Goal: Task Accomplishment & Management: Complete application form

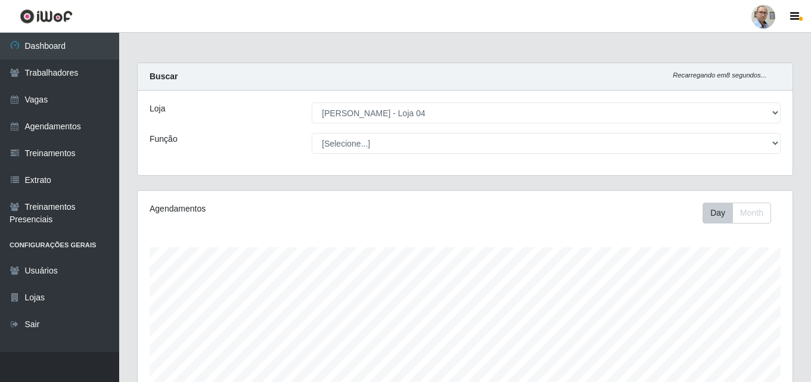
select select "251"
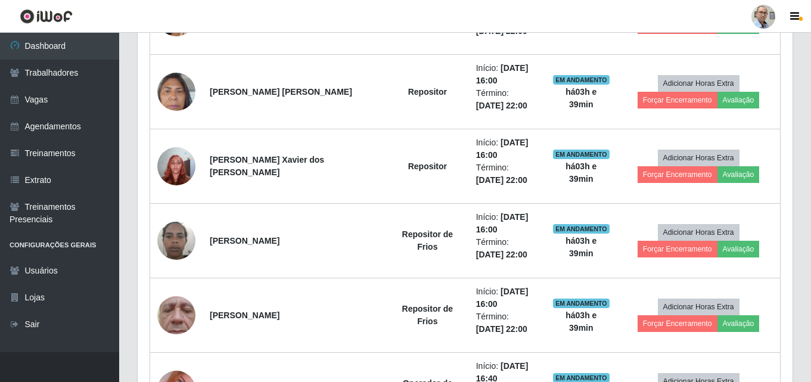
scroll to position [1073, 0]
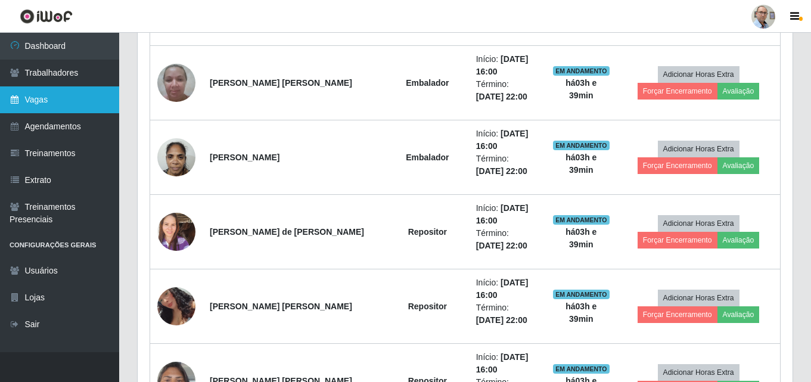
click at [24, 91] on link "Vagas" at bounding box center [59, 99] width 119 height 27
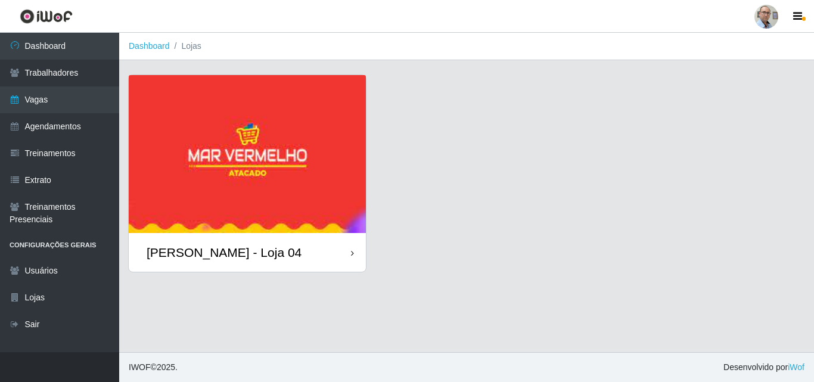
click at [257, 250] on div "[PERSON_NAME] - Loja 04" at bounding box center [224, 252] width 155 height 15
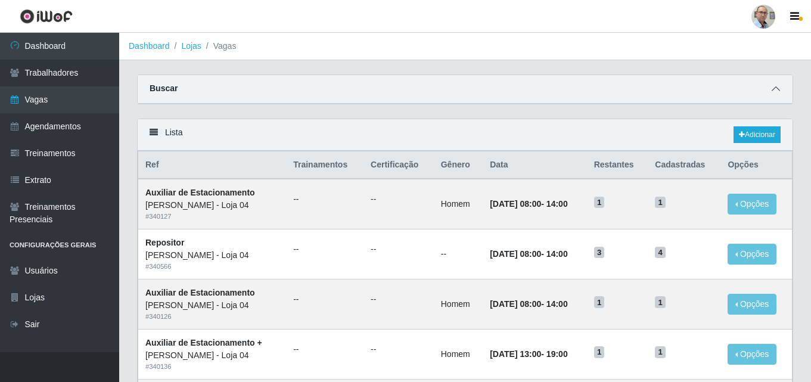
click at [778, 91] on icon at bounding box center [776, 89] width 8 height 8
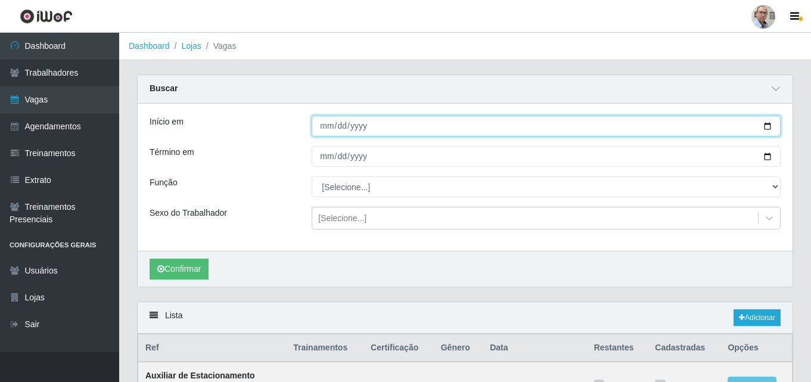
click at [767, 126] on input "Início em" at bounding box center [546, 126] width 469 height 21
type input "[DATE]"
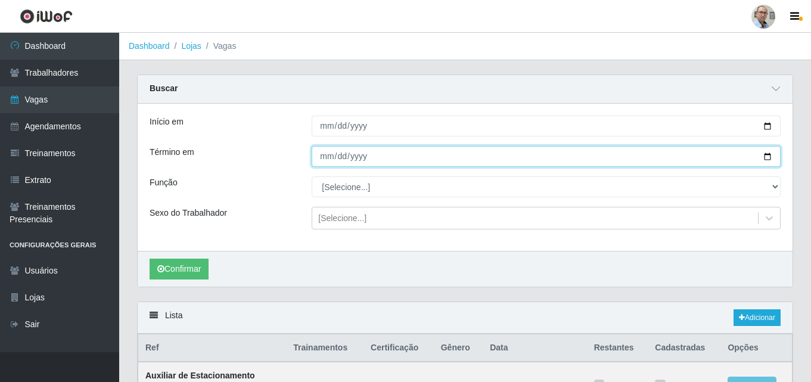
click at [769, 159] on input "Término em" at bounding box center [546, 156] width 469 height 21
type input "[DATE]"
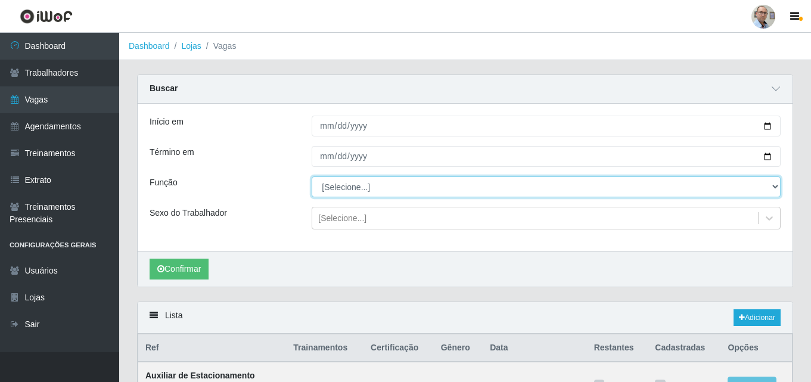
click at [772, 186] on select "[Selecione...] ASG ASG + ASG ++ Auxiliar de Depósito Auxiliar de Depósito + Aux…" at bounding box center [546, 186] width 469 height 21
select select "110"
click at [312, 177] on select "[Selecione...] ASG ASG + ASG ++ Auxiliar de Depósito Auxiliar de Depósito + Aux…" at bounding box center [546, 186] width 469 height 21
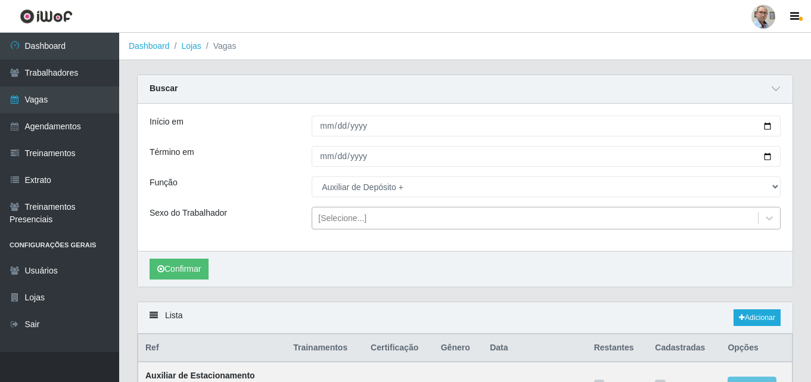
click at [352, 216] on div "[Selecione...]" at bounding box center [342, 218] width 48 height 13
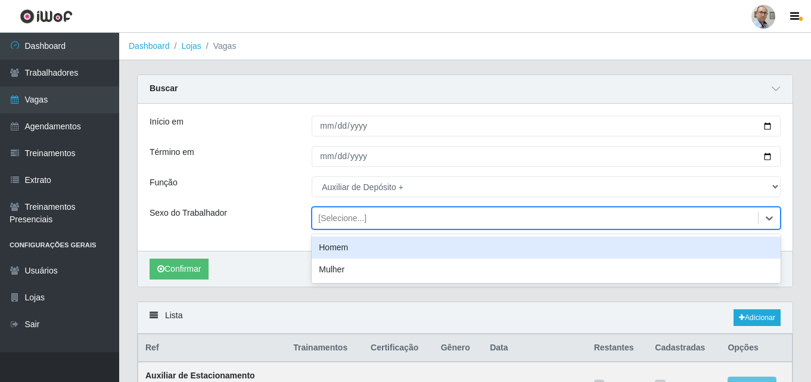
click at [331, 250] on div "Homem" at bounding box center [546, 248] width 469 height 22
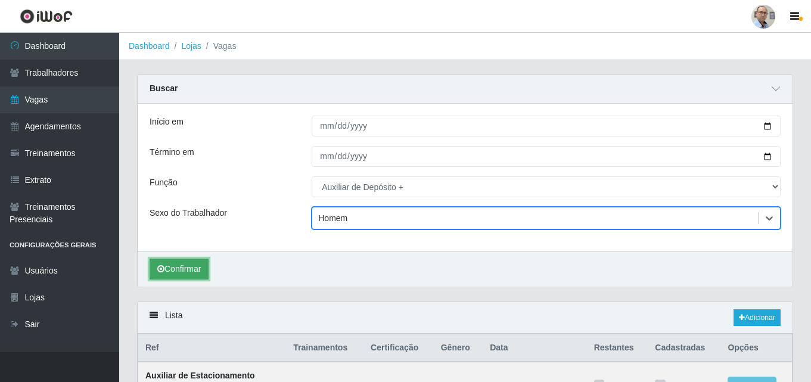
click at [182, 268] on button "Confirmar" at bounding box center [179, 269] width 59 height 21
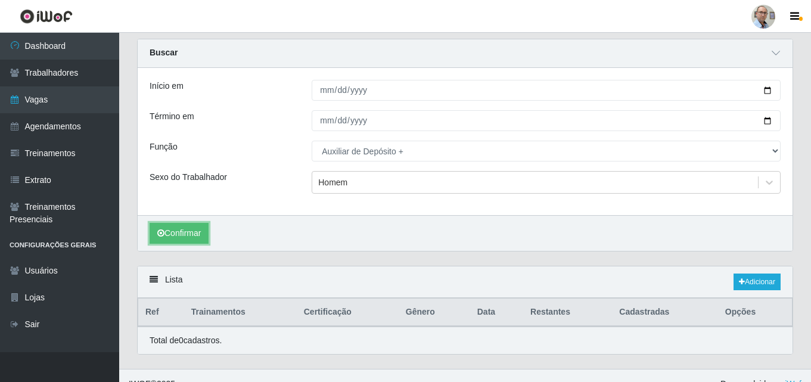
scroll to position [53, 0]
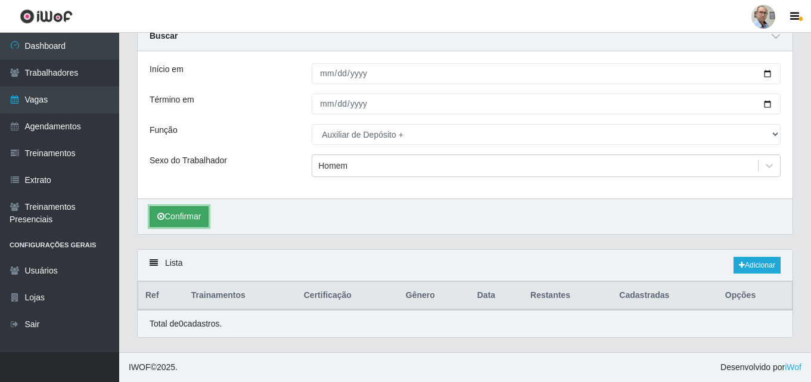
click at [178, 209] on button "Confirmar" at bounding box center [179, 216] width 59 height 21
click at [756, 261] on link "Adicionar" at bounding box center [757, 265] width 47 height 17
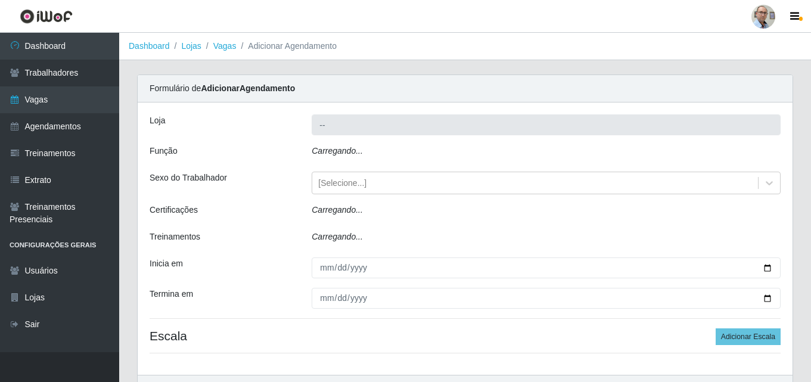
type input "[PERSON_NAME] - Loja 04"
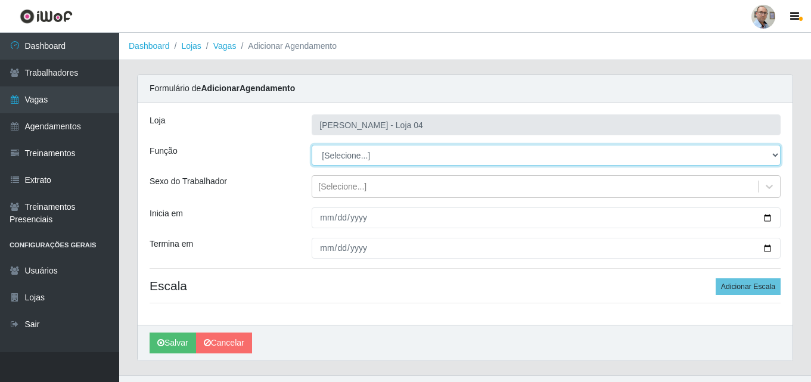
click at [383, 153] on select "[Selecione...] ASG ASG + ASG ++ Auxiliar de Depósito Auxiliar de Depósito + Aux…" at bounding box center [546, 155] width 469 height 21
select select "110"
click at [312, 145] on select "[Selecione...] ASG ASG + ASG ++ Auxiliar de Depósito Auxiliar de Depósito + Aux…" at bounding box center [546, 155] width 469 height 21
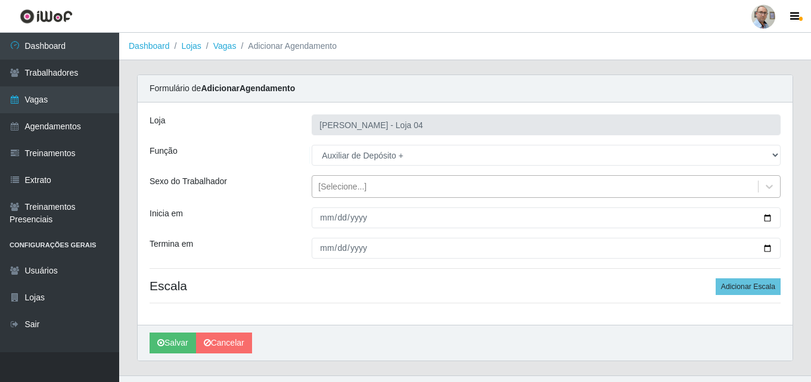
click at [337, 185] on div "[Selecione...]" at bounding box center [342, 187] width 48 height 13
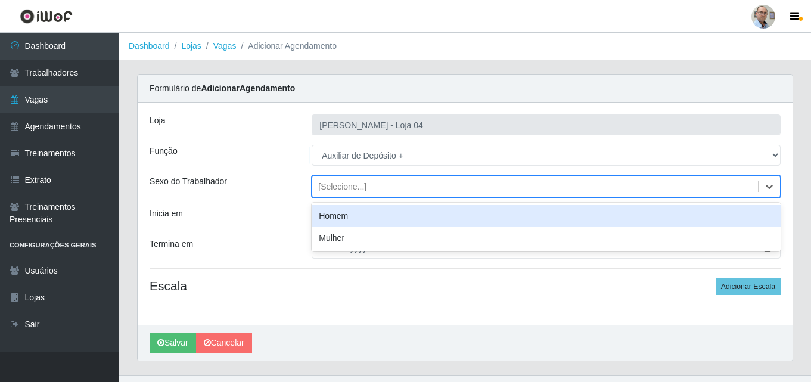
click at [332, 215] on div "Homem" at bounding box center [546, 216] width 469 height 22
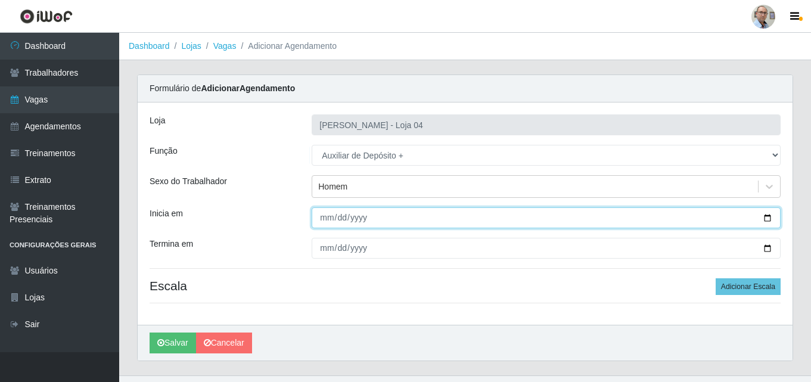
click at [332, 215] on input "Inicia em" at bounding box center [546, 217] width 469 height 21
click at [771, 218] on input "Inicia em" at bounding box center [546, 217] width 469 height 21
type input "[DATE]"
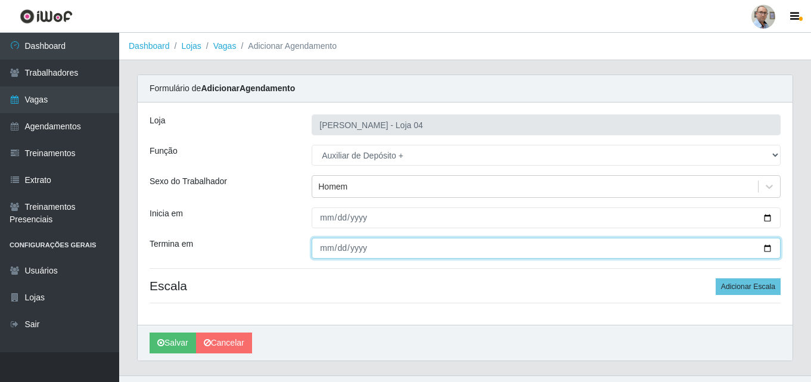
click at [767, 250] on input "Termina em" at bounding box center [546, 248] width 469 height 21
type input "[DATE]"
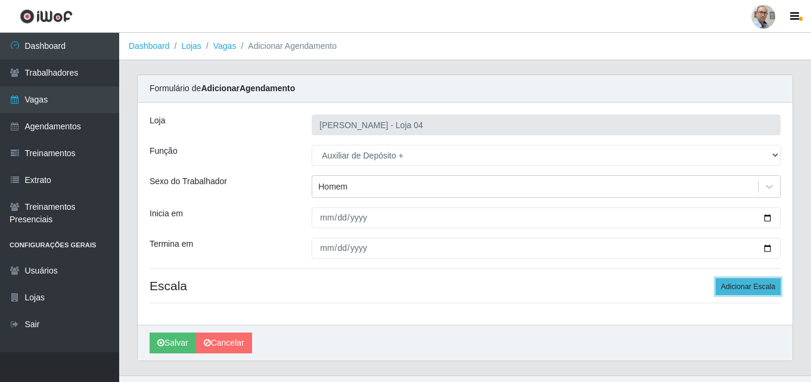
click at [750, 284] on button "Adicionar Escala" at bounding box center [748, 286] width 65 height 17
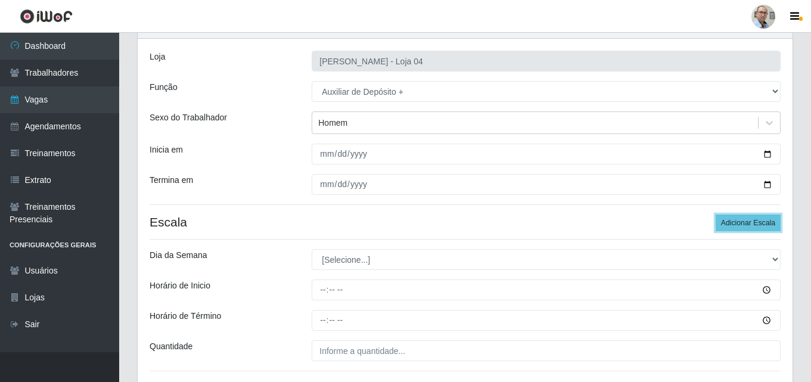
scroll to position [155, 0]
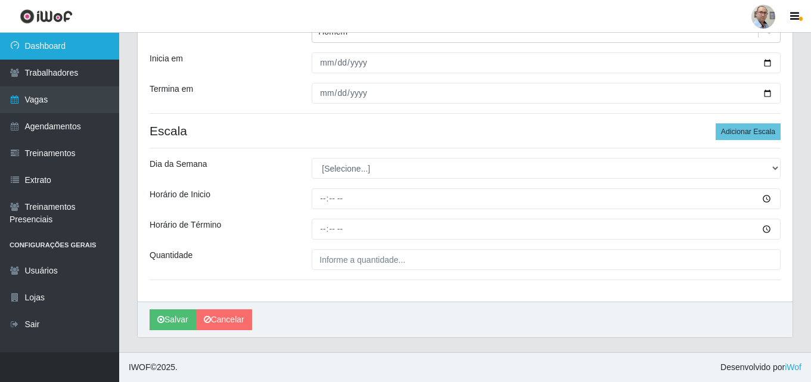
click at [35, 33] on link "Dashboard" at bounding box center [59, 46] width 119 height 27
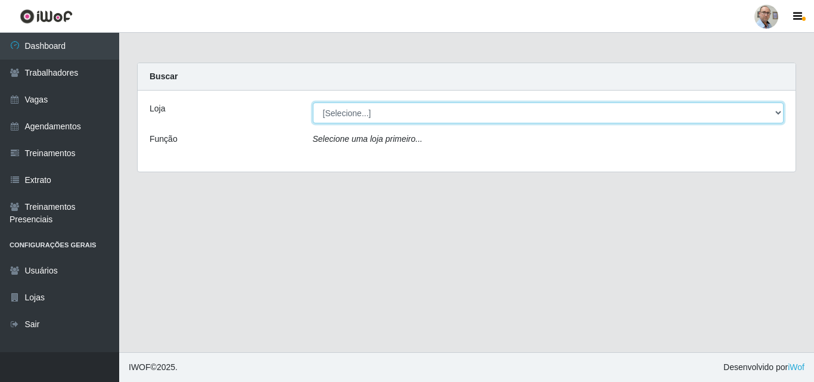
click at [353, 117] on select "[Selecione...] Mar Vermelho - Loja 04" at bounding box center [548, 113] width 471 height 21
select select "251"
click at [313, 103] on select "[Selecione...] Mar Vermelho - Loja 04" at bounding box center [548, 113] width 471 height 21
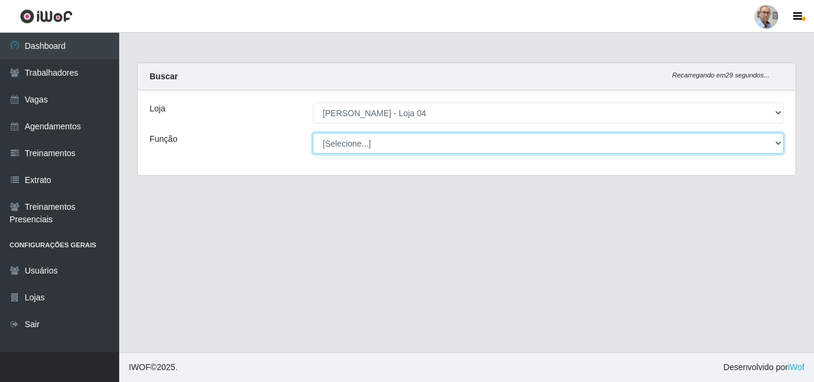
click at [372, 144] on select "[Selecione...] ASG ASG + ASG ++ Auxiliar de Depósito Auxiliar de Depósito + Aux…" at bounding box center [548, 143] width 471 height 21
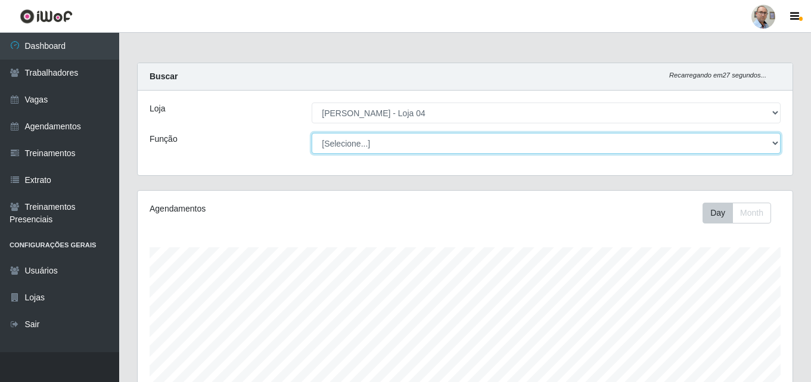
scroll to position [247, 655]
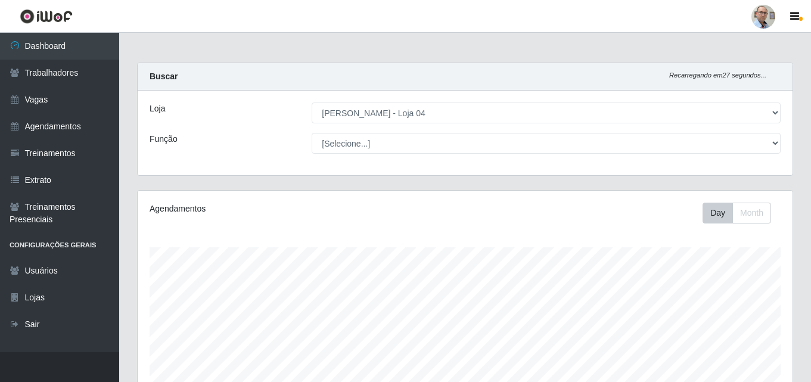
click at [197, 170] on div "Loja [Selecione...] Mar Vermelho - Loja 04 Função [Selecione...] ASG ASG + ASG …" at bounding box center [465, 133] width 655 height 85
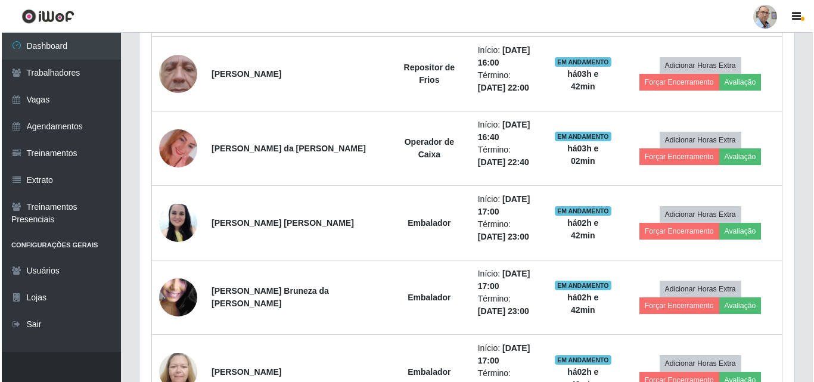
scroll to position [1669, 0]
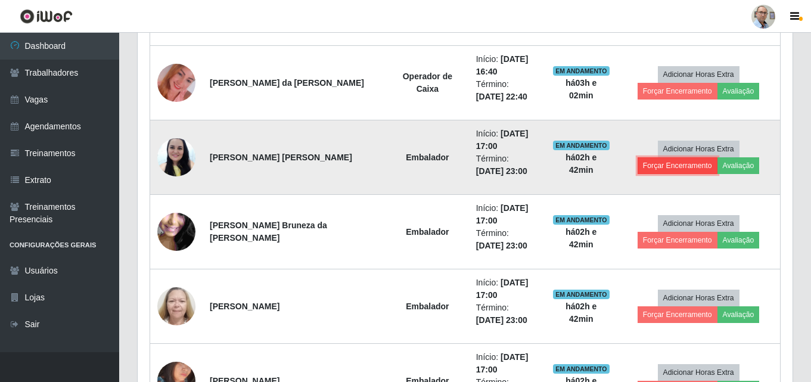
click at [718, 157] on button "Forçar Encerramento" at bounding box center [678, 165] width 80 height 17
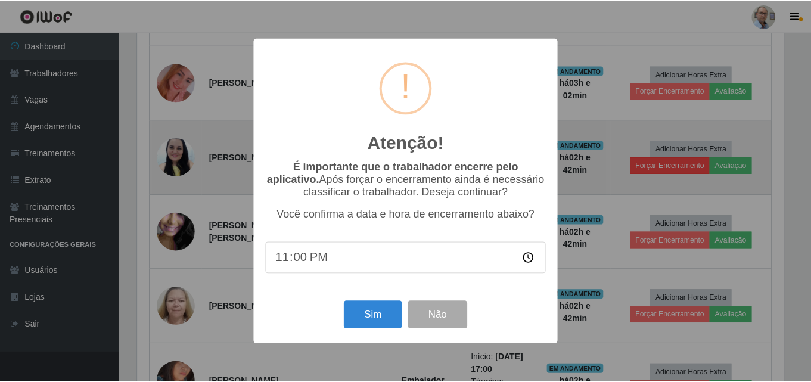
scroll to position [247, 649]
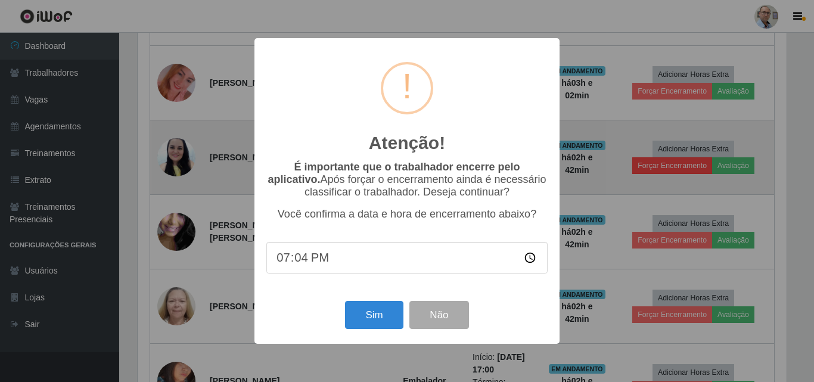
type input "19:40"
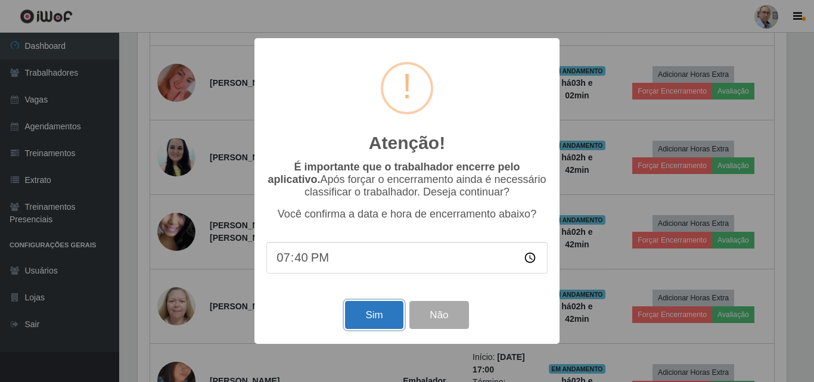
click at [375, 317] on button "Sim" at bounding box center [374, 315] width 58 height 28
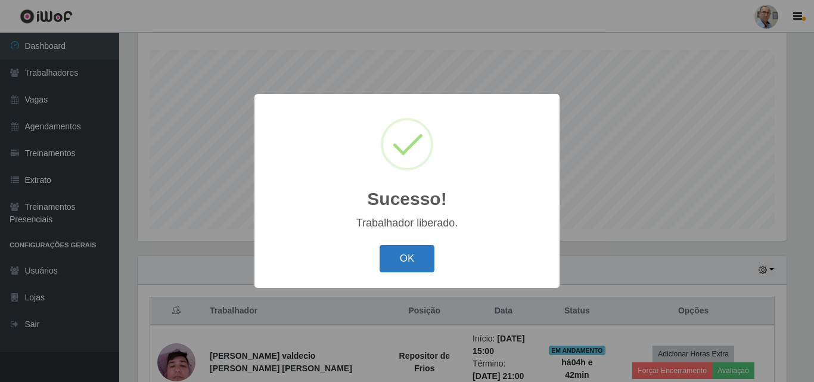
click at [402, 267] on button "OK" at bounding box center [407, 259] width 55 height 28
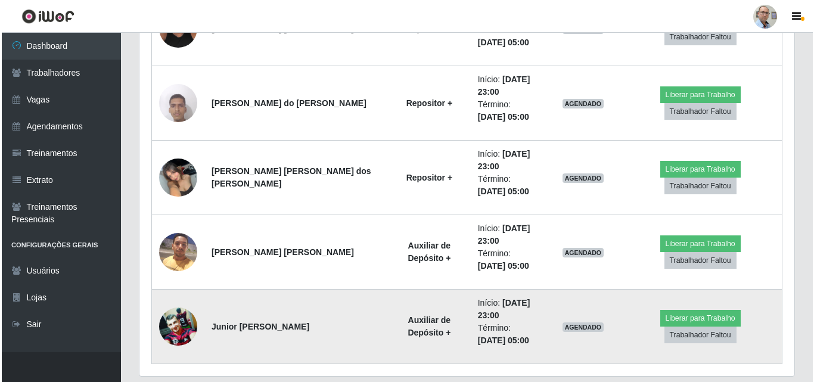
scroll to position [2149, 0]
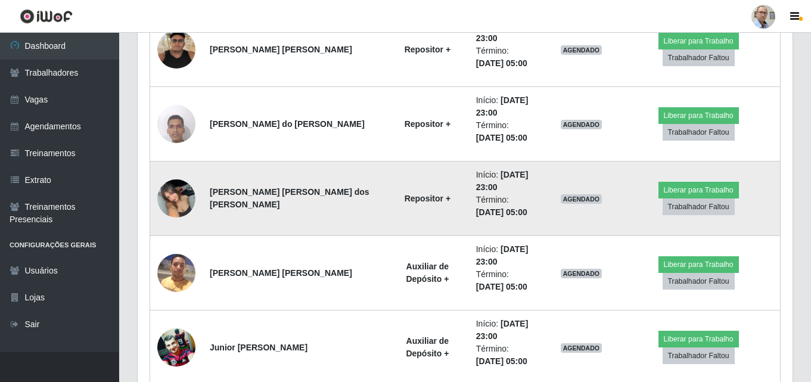
click at [174, 190] on img at bounding box center [176, 198] width 38 height 51
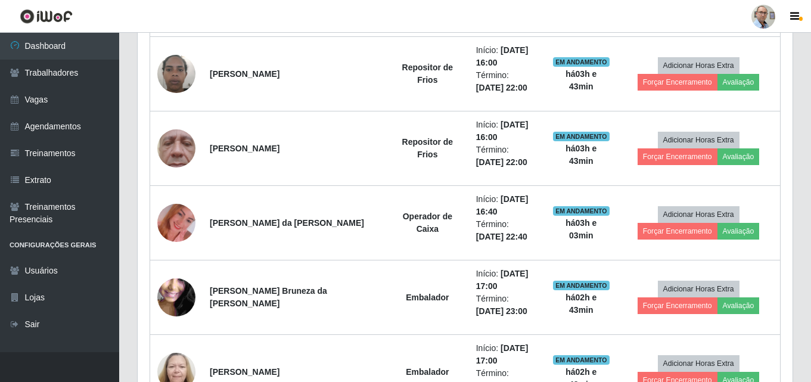
scroll to position [1494, 0]
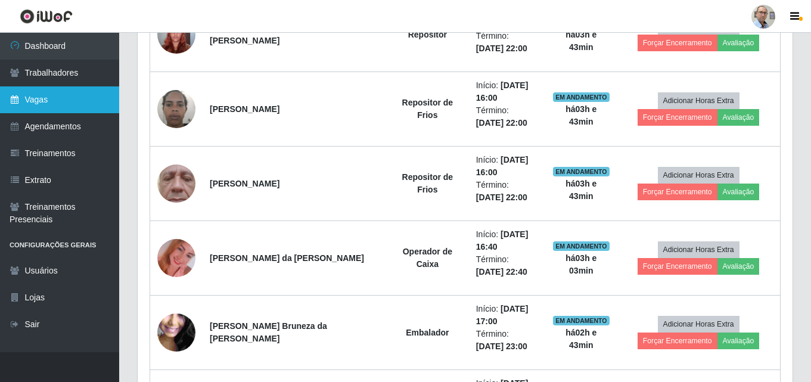
click at [35, 98] on link "Vagas" at bounding box center [59, 99] width 119 height 27
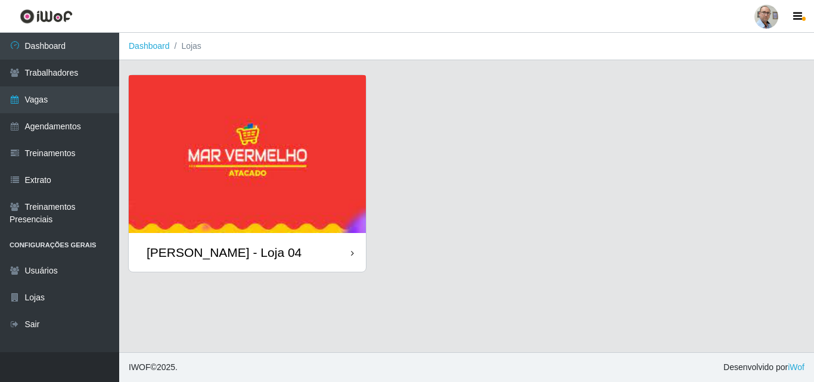
click at [199, 256] on div "[PERSON_NAME] - Loja 04" at bounding box center [224, 252] width 155 height 15
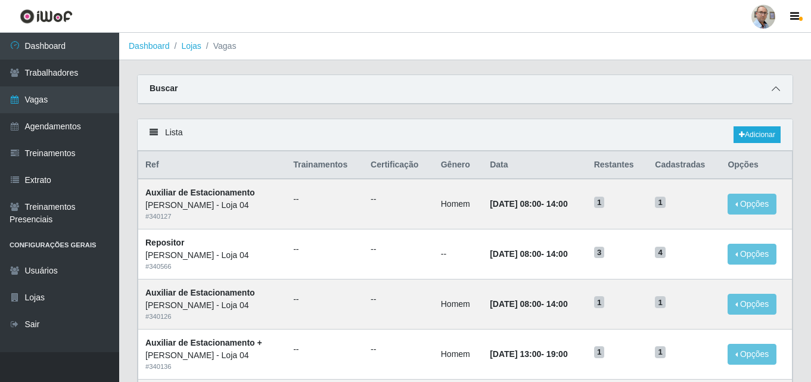
click at [783, 92] on span at bounding box center [776, 89] width 14 height 14
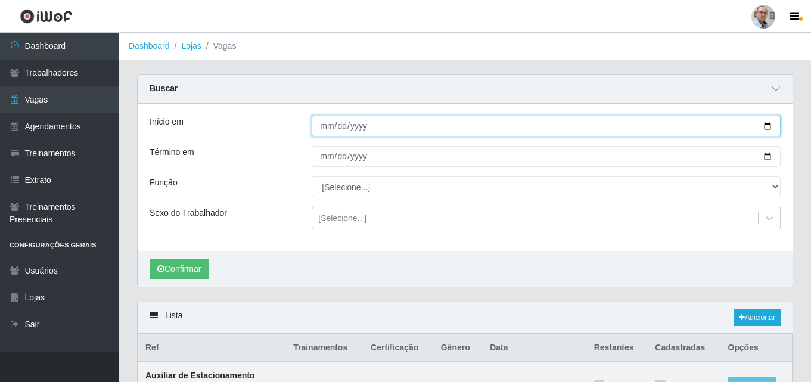
click at [766, 133] on input "Início em" at bounding box center [546, 126] width 469 height 21
click at [767, 127] on input "Início em" at bounding box center [546, 126] width 469 height 21
type input "2025-09-05"
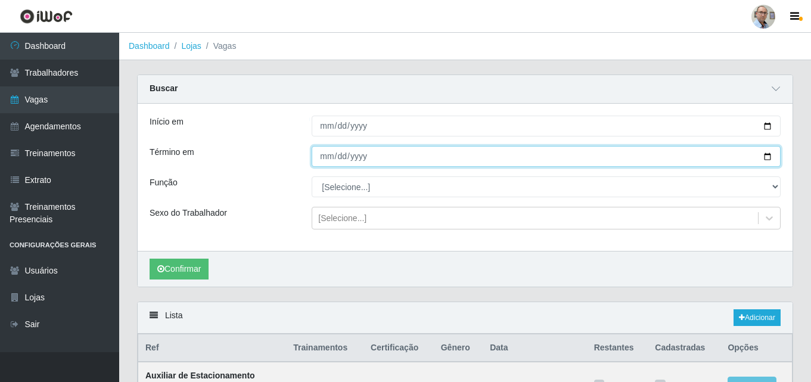
click at [771, 159] on input "Término em" at bounding box center [546, 156] width 469 height 21
type input "[DATE]"
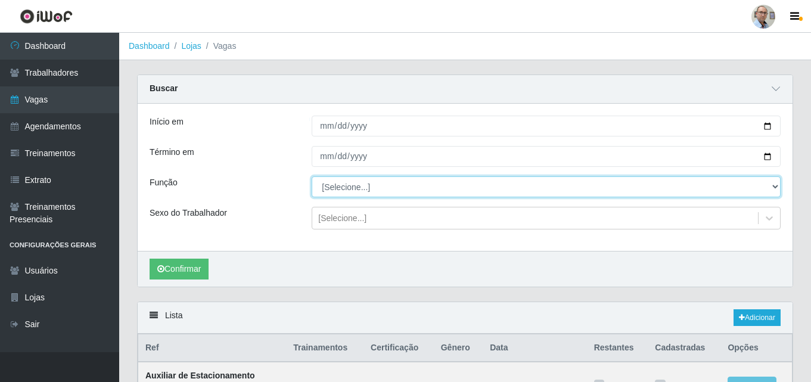
click at [356, 190] on select "[Selecione...] ASG ASG + ASG ++ Auxiliar de Depósito Auxiliar de Depósito + Aux…" at bounding box center [546, 186] width 469 height 21
select select "82"
click at [312, 177] on select "[Selecione...] ASG ASG + ASG ++ Auxiliar de Depósito Auxiliar de Depósito + Aux…" at bounding box center [546, 186] width 469 height 21
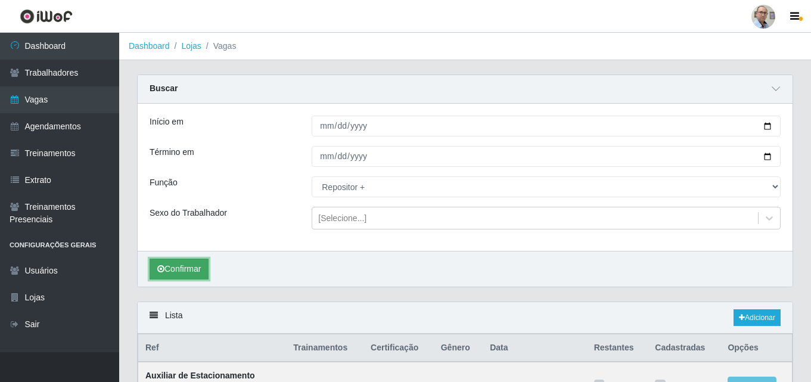
click at [191, 269] on button "Confirmar" at bounding box center [179, 269] width 59 height 21
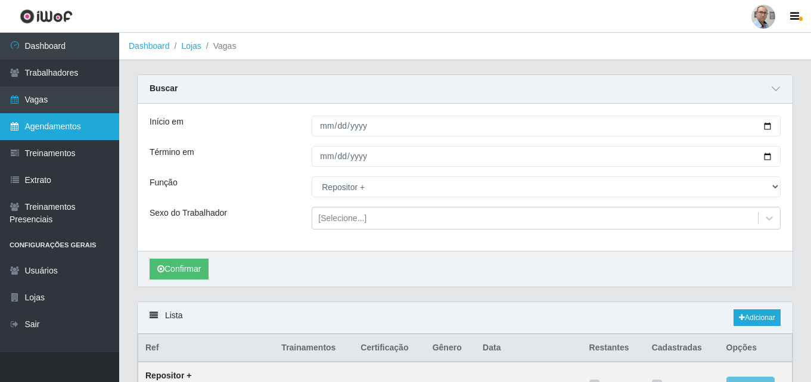
click at [32, 127] on link "Agendamentos" at bounding box center [59, 126] width 119 height 27
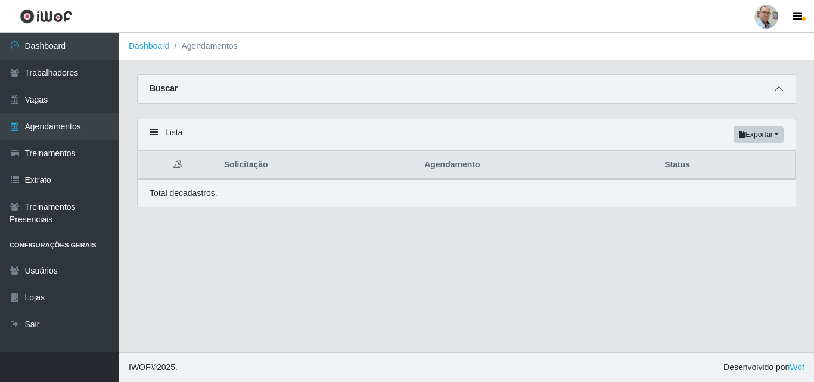
click at [778, 90] on icon at bounding box center [779, 89] width 8 height 8
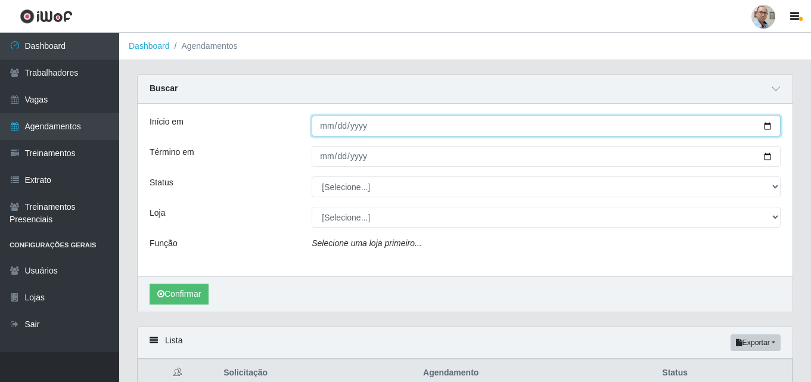
click at [765, 123] on input "Início em" at bounding box center [546, 126] width 469 height 21
type input "2025-09-05"
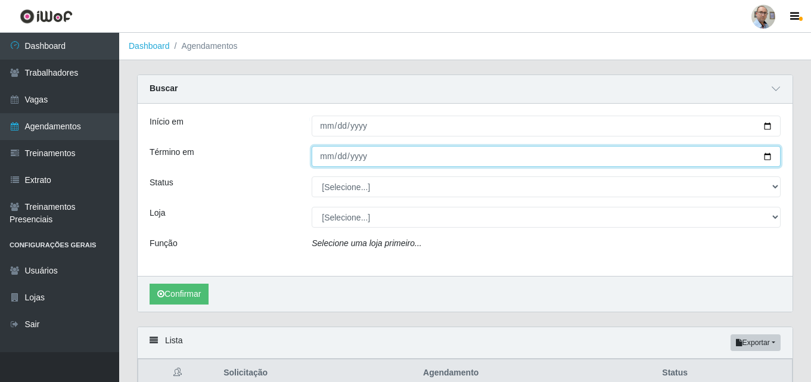
click at [765, 153] on input "Término em" at bounding box center [546, 156] width 469 height 21
type input "[DATE]"
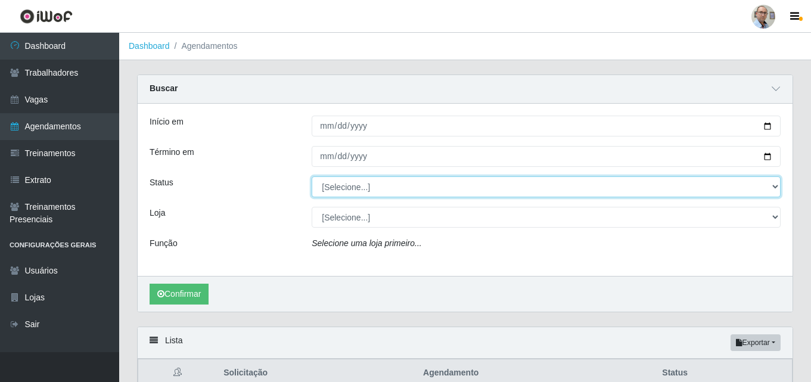
click at [345, 187] on select "[Selecione...] AGENDADO AGUARDANDO LIBERAR EM ANDAMENTO EM REVISÃO FINALIZADO C…" at bounding box center [546, 186] width 469 height 21
select select "AGENDADO"
click at [312, 177] on select "[Selecione...] AGENDADO AGUARDANDO LIBERAR EM ANDAMENTO EM REVISÃO FINALIZADO C…" at bounding box center [546, 186] width 469 height 21
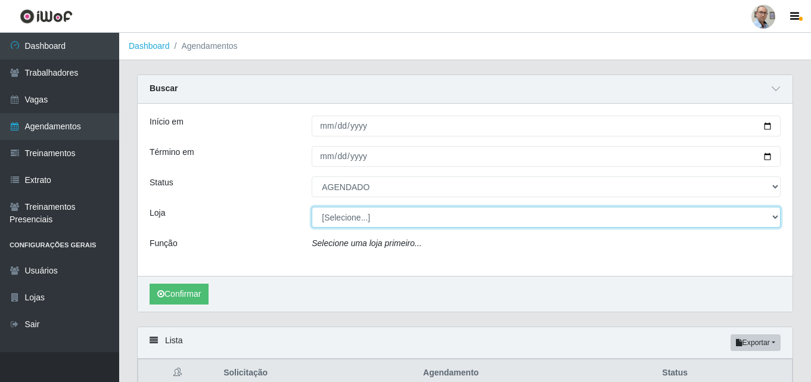
click at [332, 224] on select "[Selecione...] Mar Vermelho - Loja 04" at bounding box center [546, 217] width 469 height 21
select select "251"
click at [312, 207] on select "[Selecione...] Mar Vermelho - Loja 04" at bounding box center [546, 217] width 469 height 21
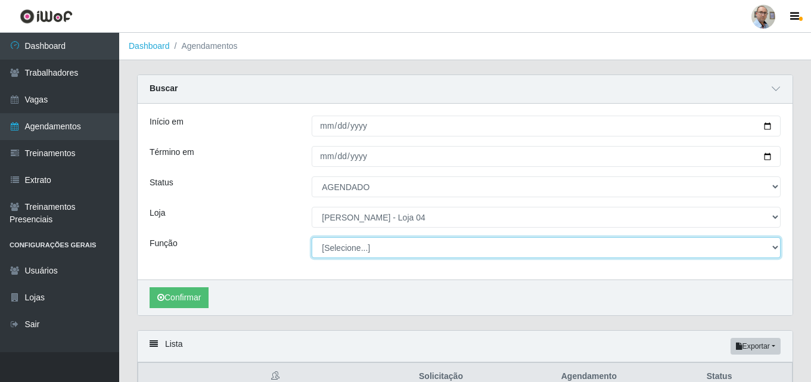
click at [366, 249] on select "[Selecione...] ASG ASG + ASG ++ Auxiliar de Depósito Auxiliar de Depósito + Aux…" at bounding box center [546, 247] width 469 height 21
select select "82"
click at [312, 238] on select "[Selecione...] ASG ASG + ASG ++ Auxiliar de Depósito Auxiliar de Depósito + Aux…" at bounding box center [546, 247] width 469 height 21
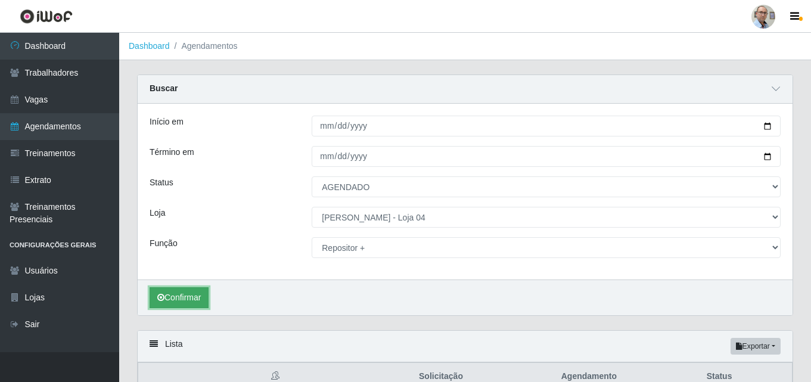
click at [175, 302] on button "Confirmar" at bounding box center [179, 297] width 59 height 21
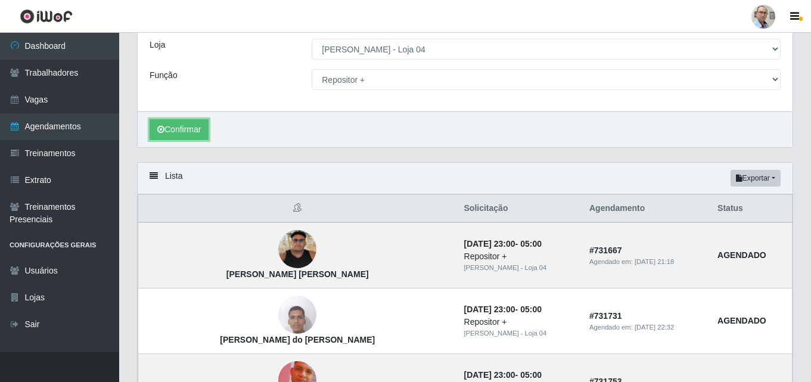
scroll to position [353, 0]
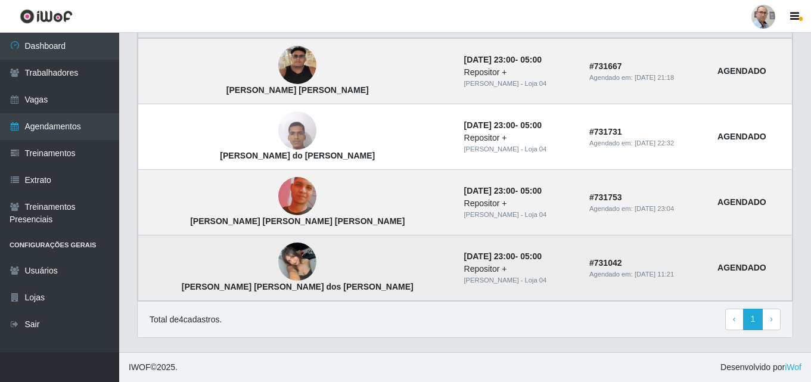
click at [278, 270] on img at bounding box center [297, 262] width 38 height 51
click at [278, 257] on img at bounding box center [297, 262] width 38 height 51
click at [278, 266] on img at bounding box center [297, 262] width 38 height 51
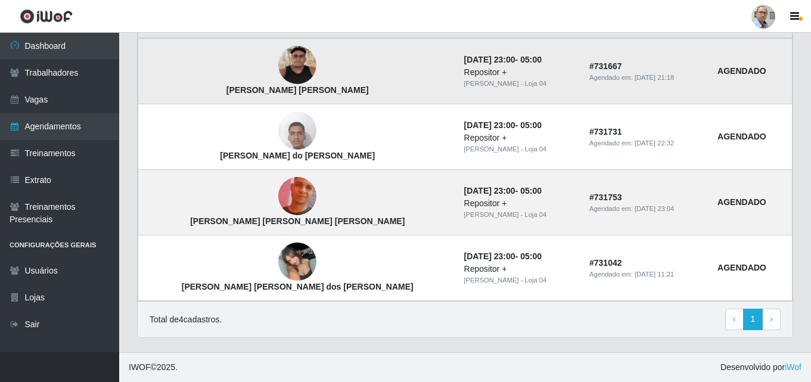
click at [278, 54] on img at bounding box center [297, 65] width 38 height 38
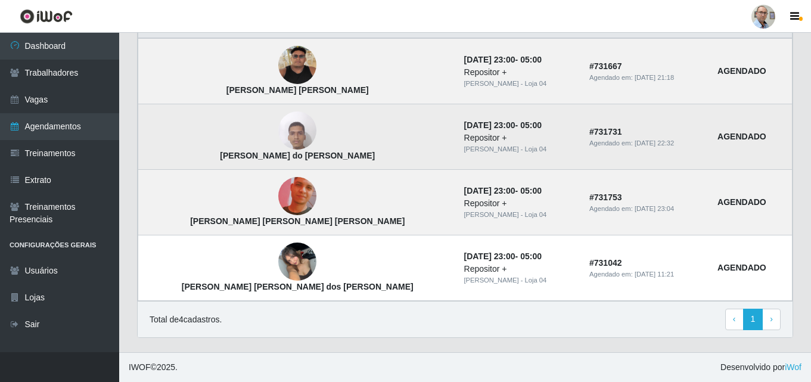
click at [278, 129] on img at bounding box center [297, 130] width 38 height 51
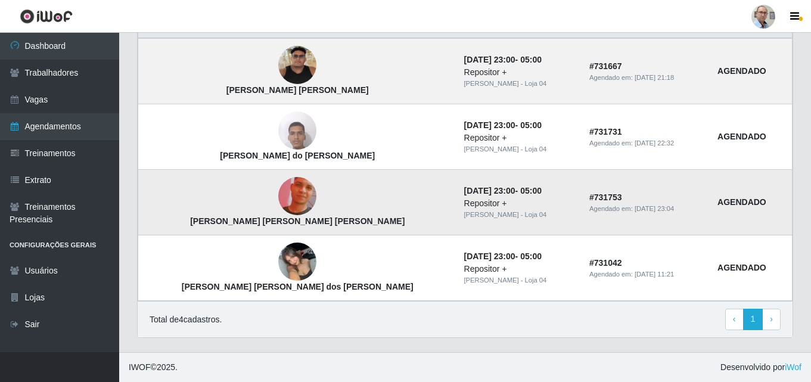
click at [278, 190] on img at bounding box center [297, 197] width 38 height 68
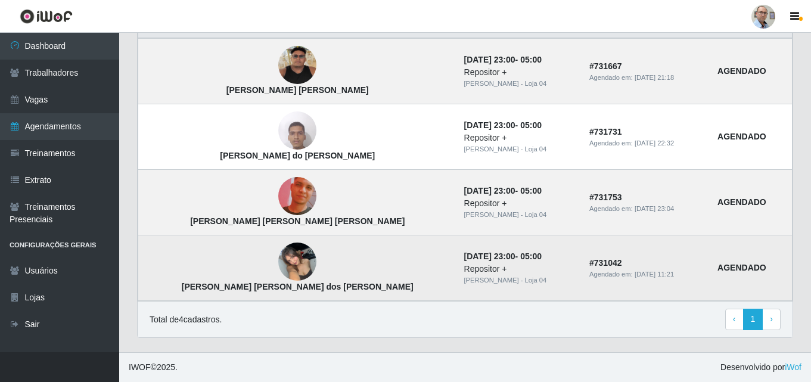
click at [278, 254] on img at bounding box center [297, 262] width 38 height 51
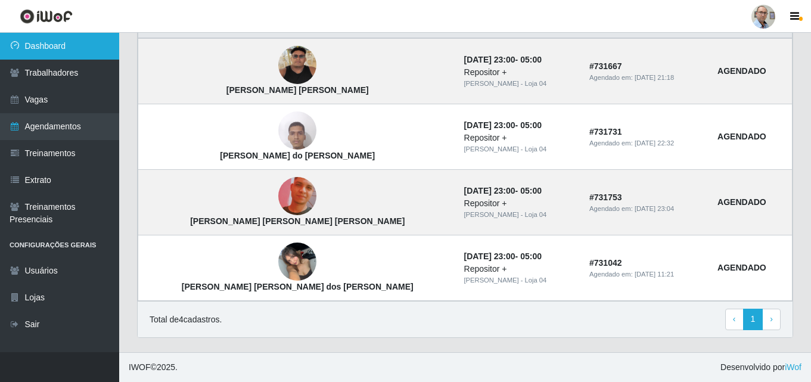
click at [45, 45] on link "Dashboard" at bounding box center [59, 46] width 119 height 27
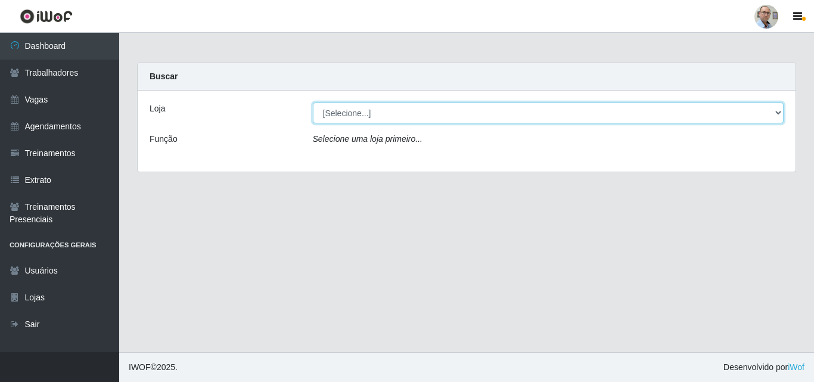
click at [362, 113] on select "[Selecione...] Mar Vermelho - Loja 04" at bounding box center [548, 113] width 471 height 21
select select "251"
click at [313, 103] on select "[Selecione...] Mar Vermelho - Loja 04" at bounding box center [548, 113] width 471 height 21
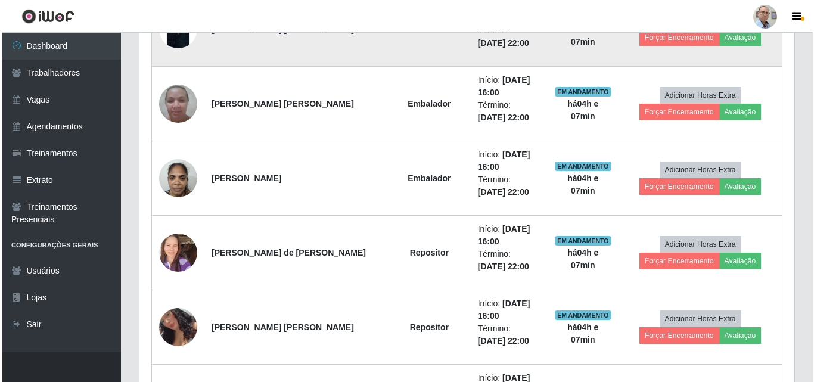
scroll to position [1073, 0]
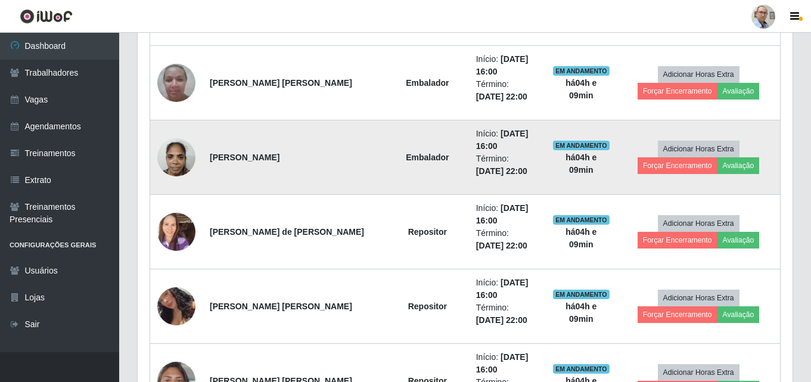
click at [176, 157] on img at bounding box center [176, 157] width 38 height 51
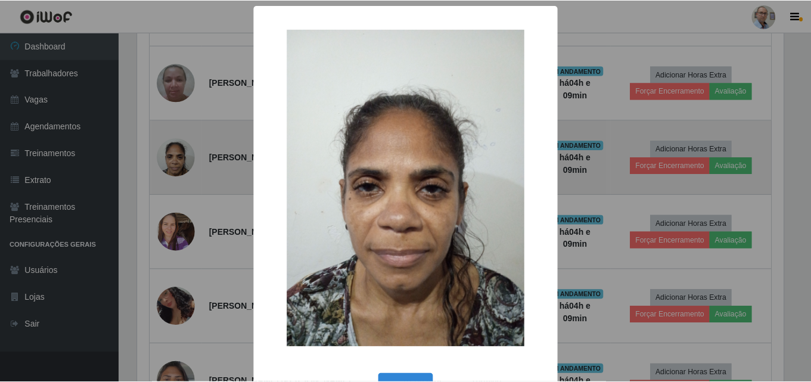
scroll to position [247, 649]
click at [176, 157] on div "× OK Cancel" at bounding box center [407, 191] width 814 height 382
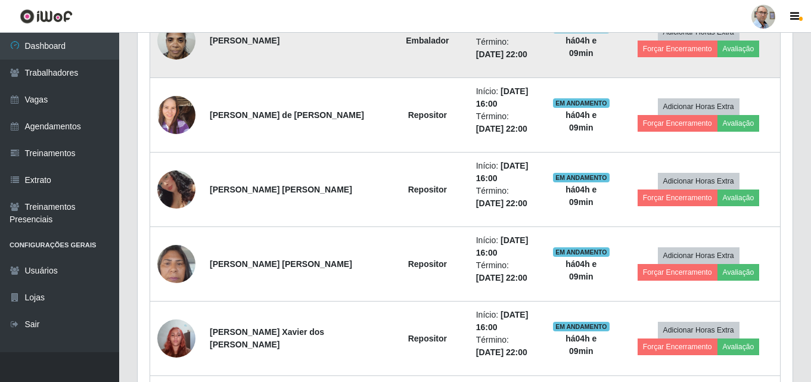
scroll to position [1192, 0]
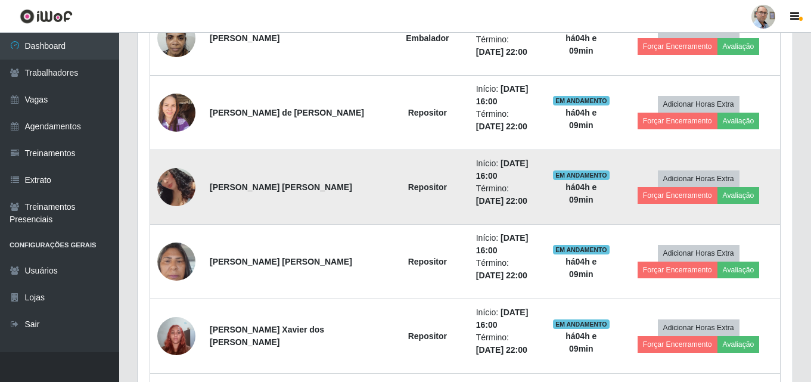
click at [169, 187] on img at bounding box center [176, 187] width 38 height 75
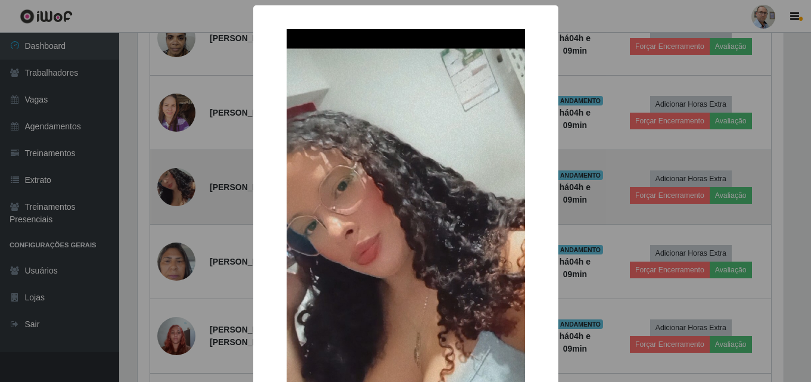
scroll to position [247, 649]
click at [169, 187] on div "× OK Cancel" at bounding box center [407, 191] width 814 height 382
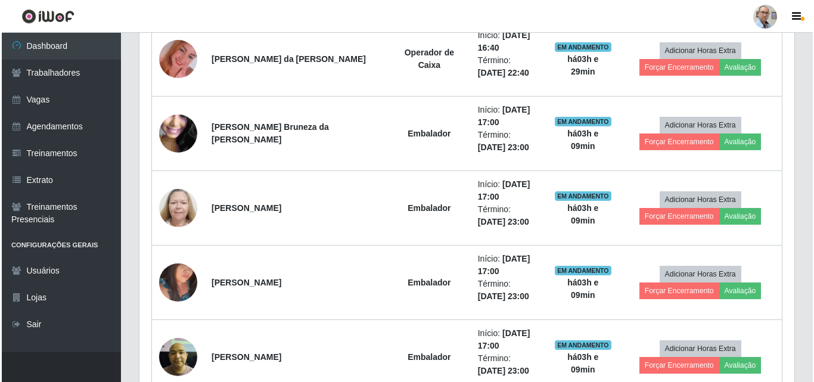
scroll to position [1613, 0]
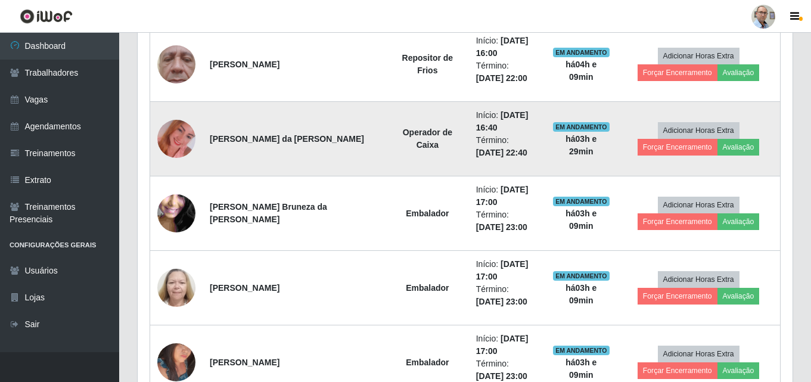
click at [177, 134] on img at bounding box center [176, 139] width 38 height 68
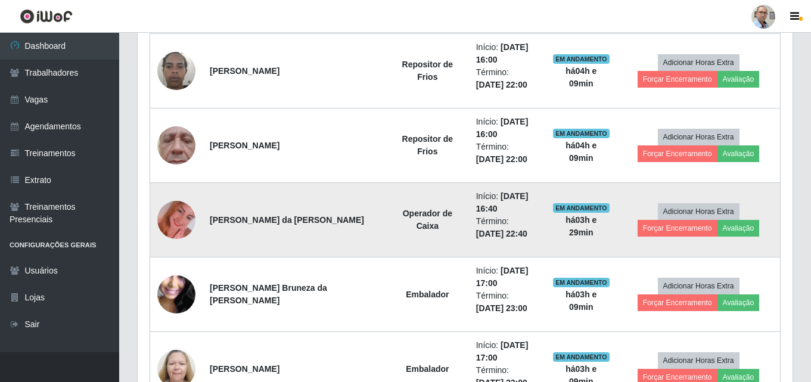
scroll to position [1494, 0]
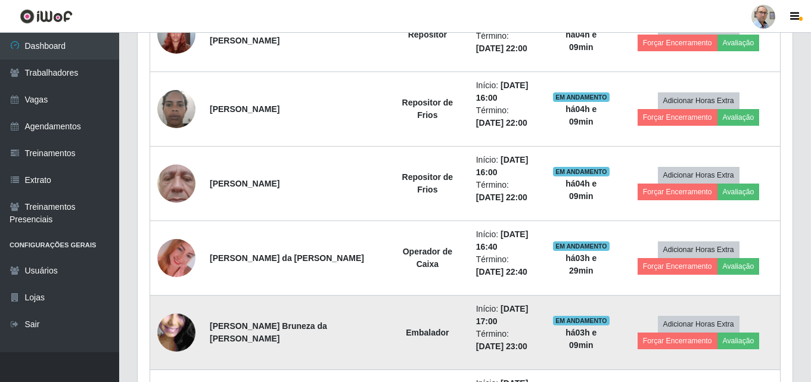
click at [182, 321] on img at bounding box center [176, 332] width 38 height 85
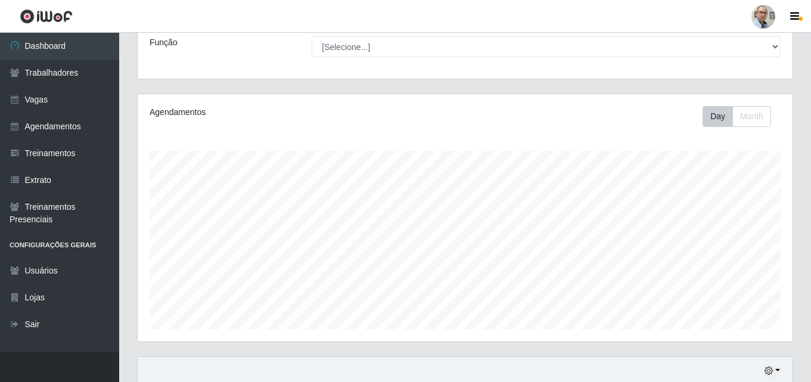
scroll to position [4, 0]
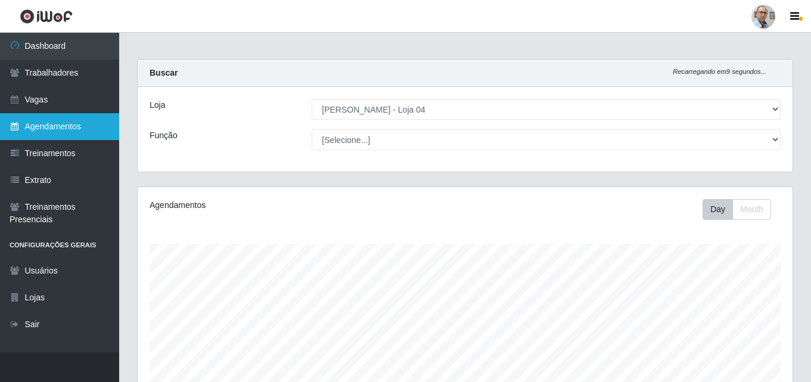
click at [48, 125] on link "Agendamentos" at bounding box center [59, 126] width 119 height 27
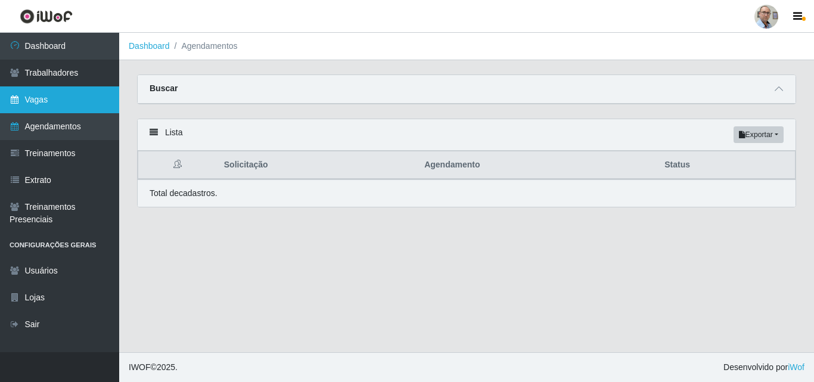
click at [73, 105] on link "Vagas" at bounding box center [59, 99] width 119 height 27
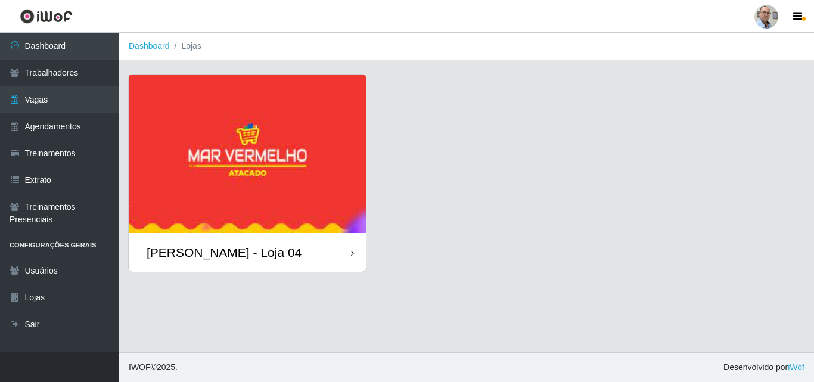
click at [243, 241] on div "[PERSON_NAME] - Loja 04" at bounding box center [247, 252] width 237 height 39
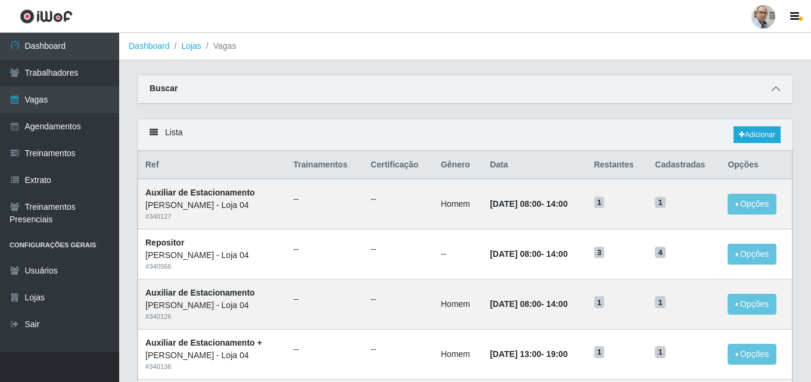
click at [782, 89] on span at bounding box center [776, 89] width 14 height 14
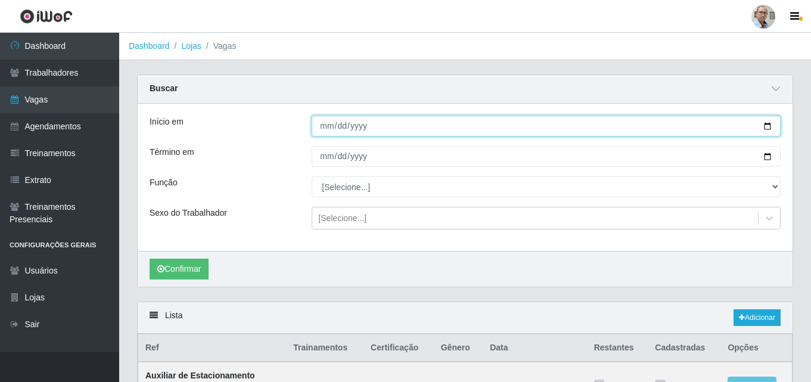
click at [766, 123] on input "Início em" at bounding box center [546, 126] width 469 height 21
type input "[DATE]"
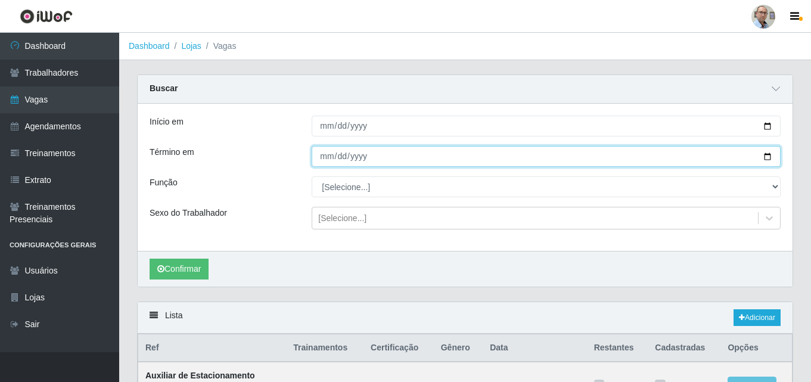
click at [771, 156] on input "Término em" at bounding box center [546, 156] width 469 height 21
type input "[DATE]"
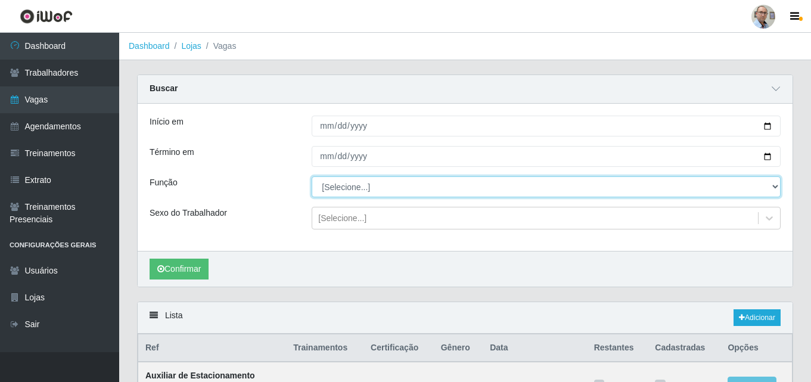
click at [367, 187] on select "[Selecione...] ASG ASG + ASG ++ Auxiliar de Depósito Auxiliar de Depósito + Aux…" at bounding box center [546, 186] width 469 height 21
select select "82"
click at [312, 177] on select "[Selecione...] ASG ASG + ASG ++ Auxiliar de Depósito Auxiliar de Depósito + Aux…" at bounding box center [546, 186] width 469 height 21
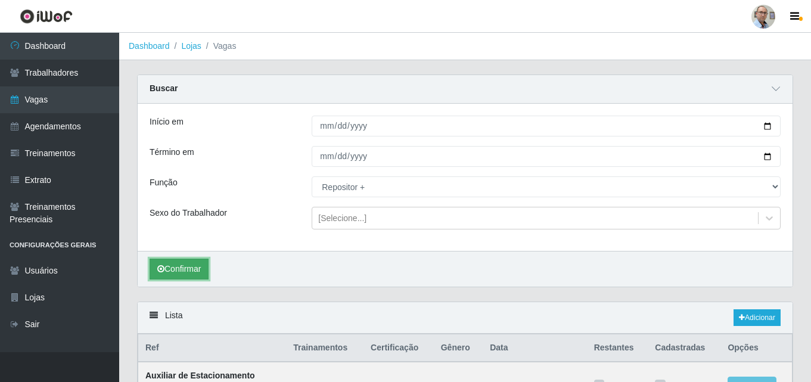
click at [193, 270] on button "Confirmar" at bounding box center [179, 269] width 59 height 21
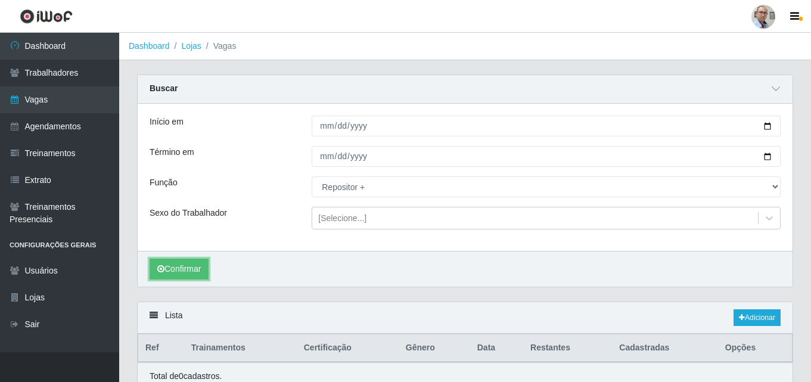
scroll to position [53, 0]
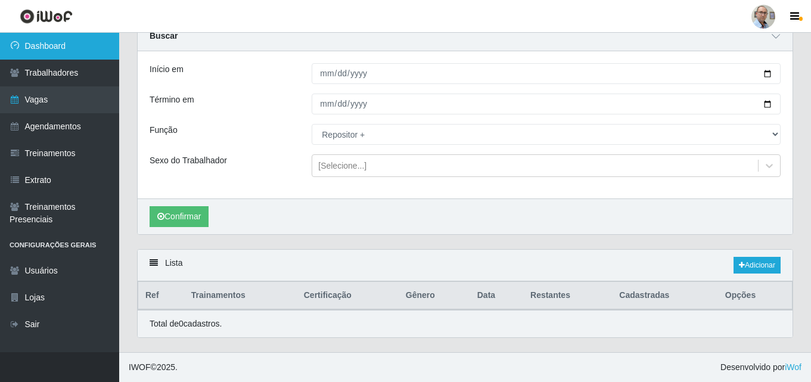
click at [52, 39] on link "Dashboard" at bounding box center [59, 46] width 119 height 27
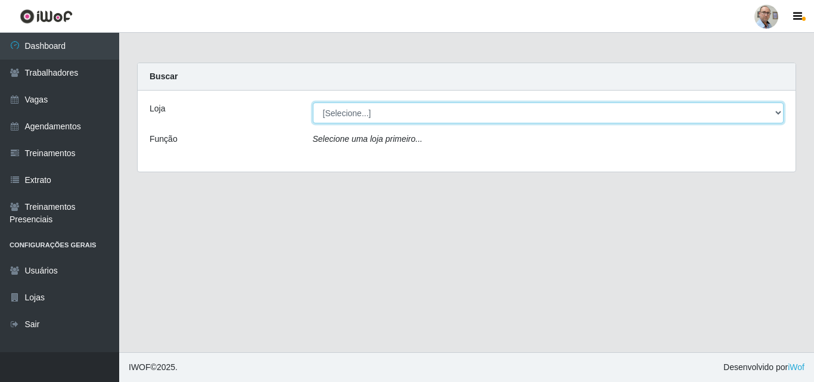
click at [362, 109] on select "[Selecione...] Mar Vermelho - Loja 04" at bounding box center [548, 113] width 471 height 21
select select "251"
click at [313, 103] on select "[Selecione...] Mar Vermelho - Loja 04" at bounding box center [548, 113] width 471 height 21
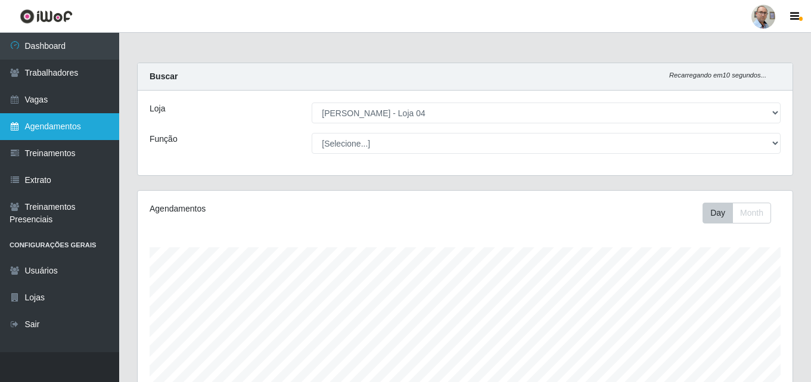
click at [61, 128] on link "Agendamentos" at bounding box center [59, 126] width 119 height 27
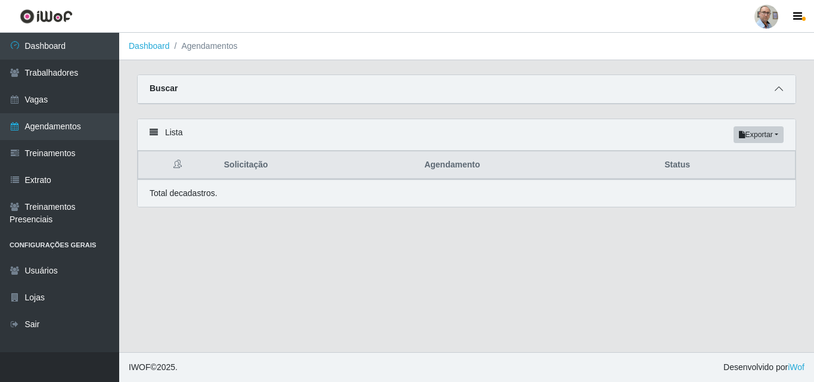
click at [777, 93] on icon at bounding box center [779, 89] width 8 height 8
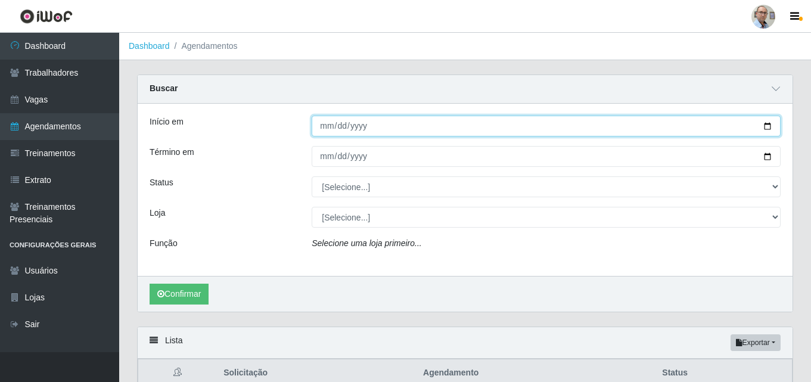
click at [768, 125] on input "Início em" at bounding box center [546, 126] width 469 height 21
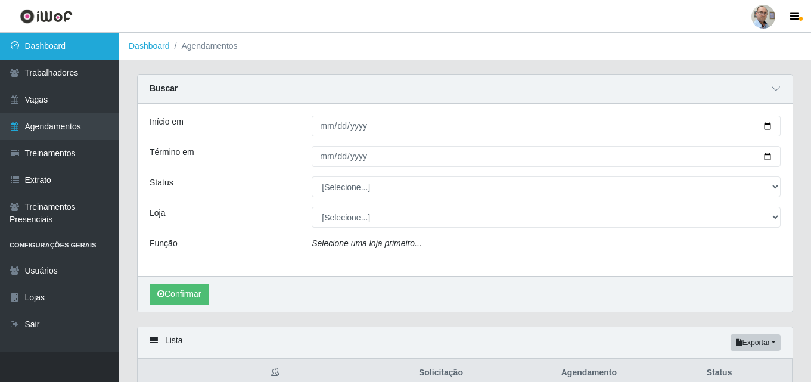
click at [49, 44] on link "Dashboard" at bounding box center [59, 46] width 119 height 27
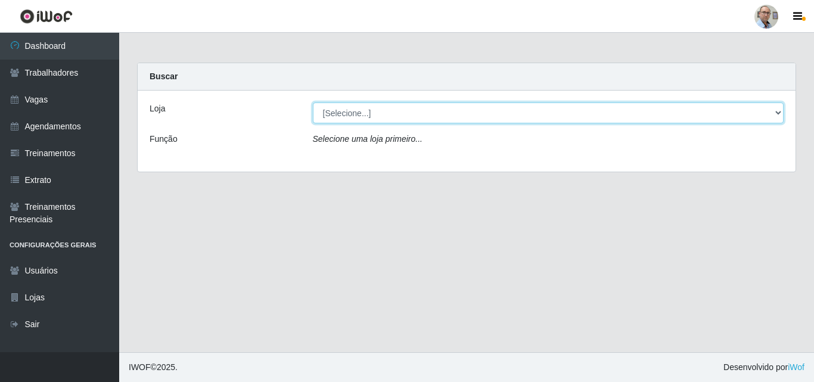
click at [360, 115] on select "[Selecione...] Mar Vermelho - Loja 04" at bounding box center [548, 113] width 471 height 21
select select "251"
click at [313, 103] on select "[Selecione...] Mar Vermelho - Loja 04" at bounding box center [548, 113] width 471 height 21
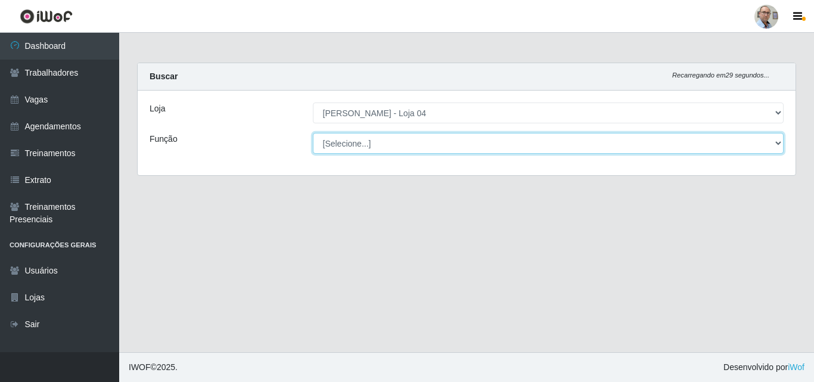
click at [362, 147] on select "[Selecione...] ASG ASG + ASG ++ Auxiliar de Depósito Auxiliar de Depósito + Aux…" at bounding box center [548, 143] width 471 height 21
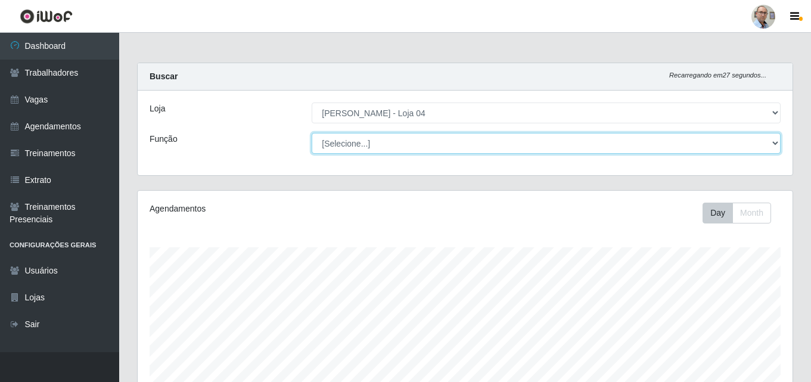
scroll to position [247, 655]
select select "1"
click at [312, 133] on select "[Selecione...] ASG ASG + ASG ++ Auxiliar de Depósito Auxiliar de Depósito + Aux…" at bounding box center [546, 143] width 469 height 21
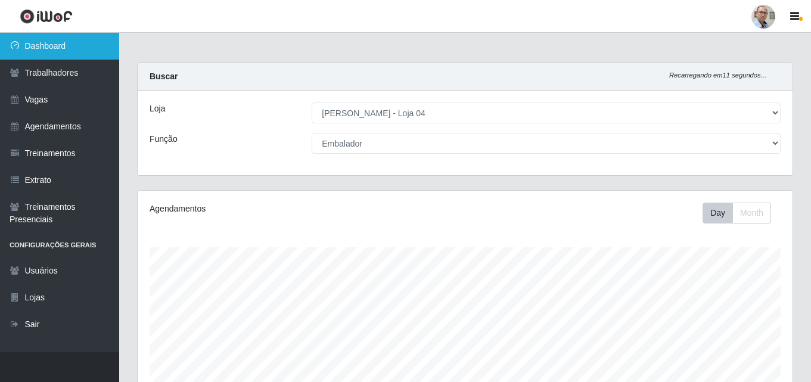
click at [47, 39] on link "Dashboard" at bounding box center [59, 46] width 119 height 27
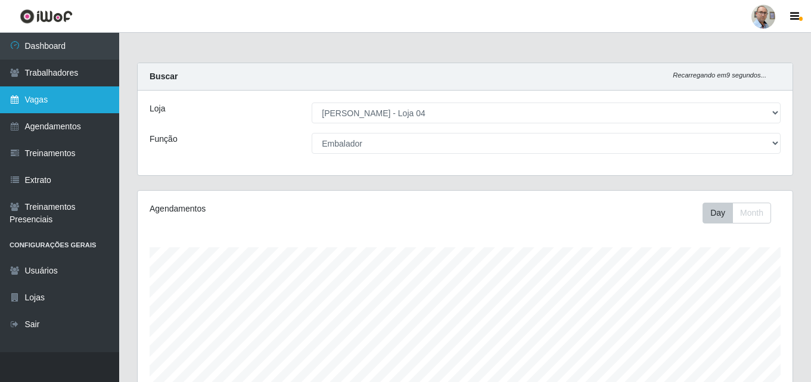
click at [46, 102] on link "Vagas" at bounding box center [59, 99] width 119 height 27
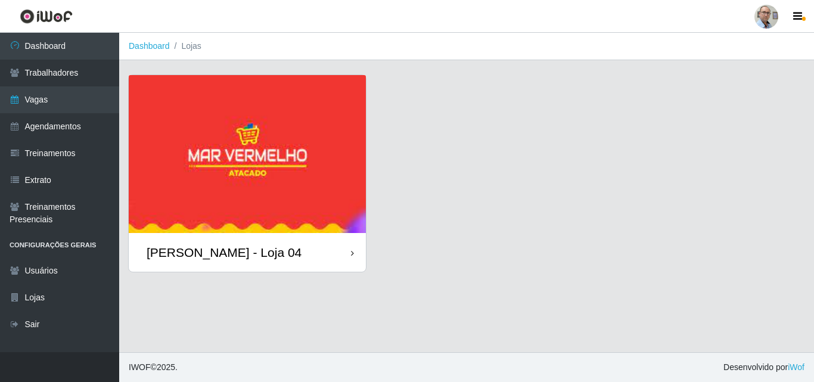
click at [202, 255] on div "[PERSON_NAME] - Loja 04" at bounding box center [224, 252] width 155 height 15
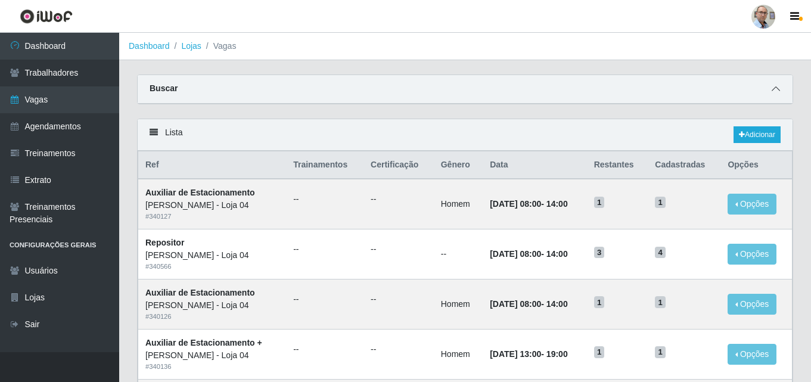
click at [778, 91] on icon at bounding box center [776, 89] width 8 height 8
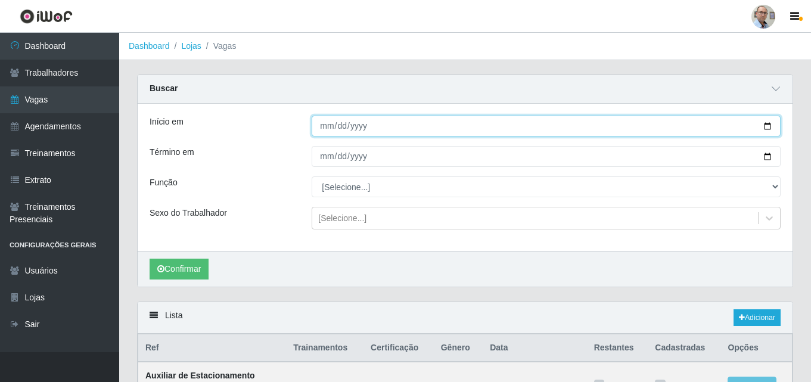
click at [766, 125] on input "Início em" at bounding box center [546, 126] width 469 height 21
type input "[DATE]"
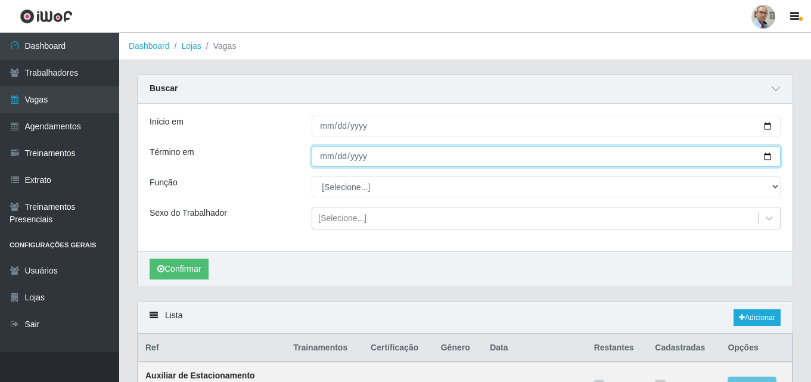
click at [769, 157] on input "Término em" at bounding box center [546, 156] width 469 height 21
type input "[DATE]"
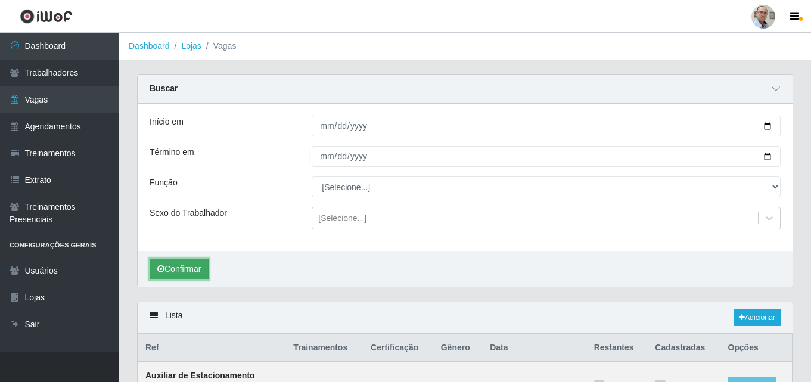
click at [182, 267] on button "Confirmar" at bounding box center [179, 269] width 59 height 21
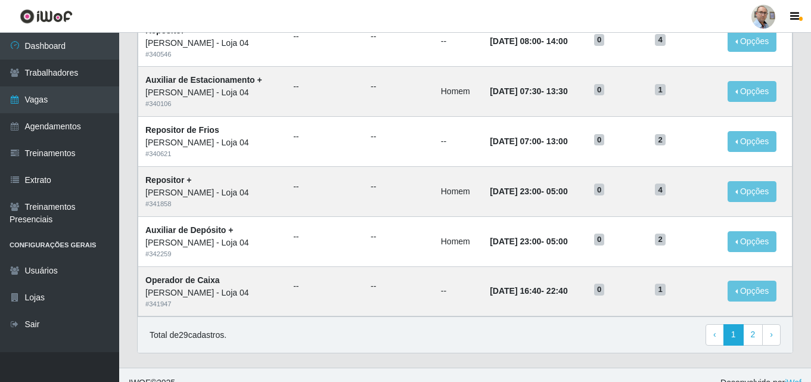
scroll to position [811, 0]
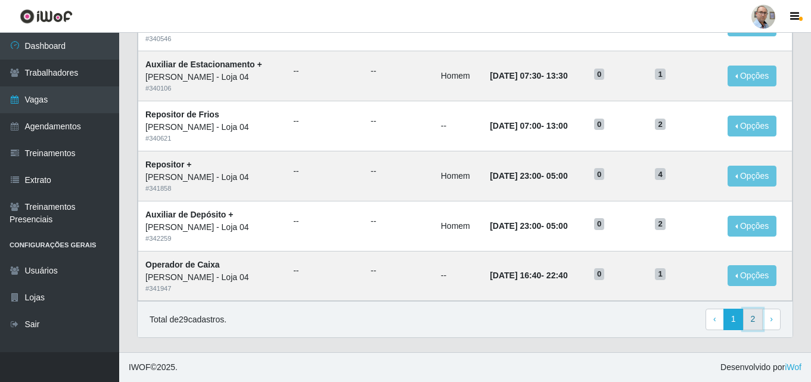
click at [750, 316] on link "2" at bounding box center [753, 319] width 20 height 21
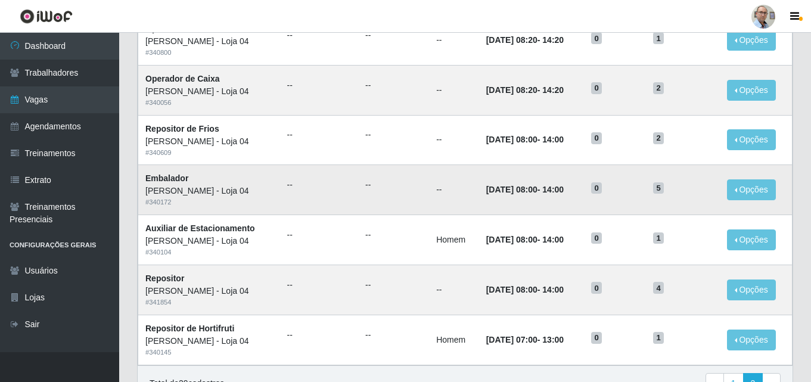
scroll to position [578, 0]
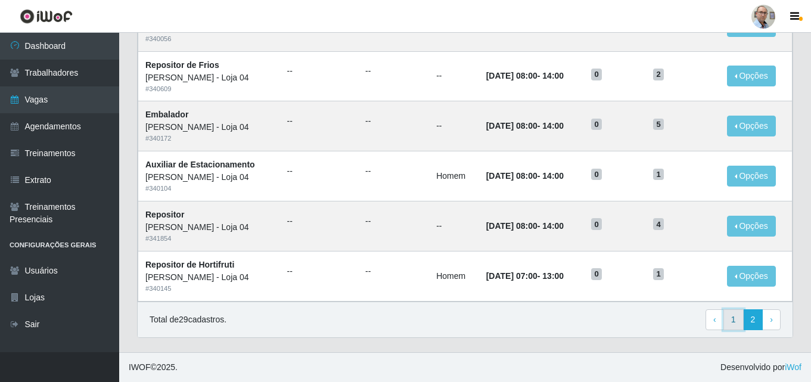
click at [733, 325] on link "1" at bounding box center [734, 319] width 20 height 21
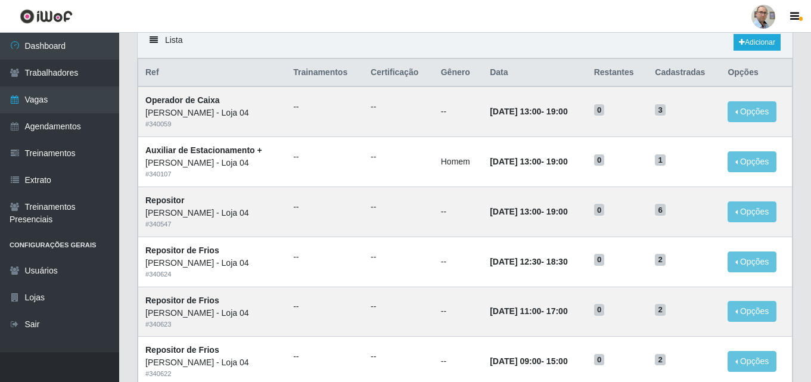
scroll to position [92, 0]
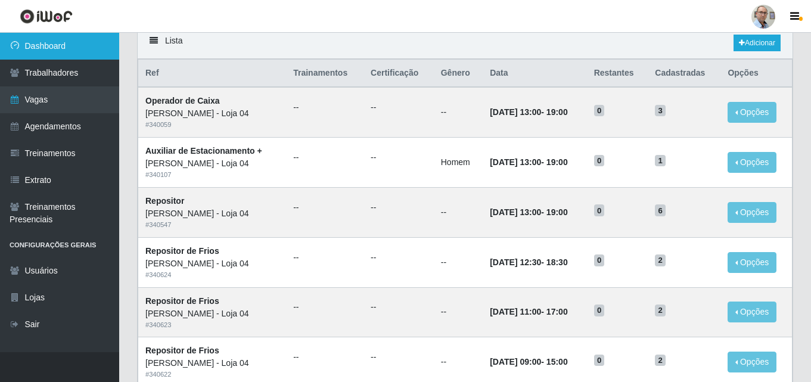
click at [49, 49] on link "Dashboard" at bounding box center [59, 46] width 119 height 27
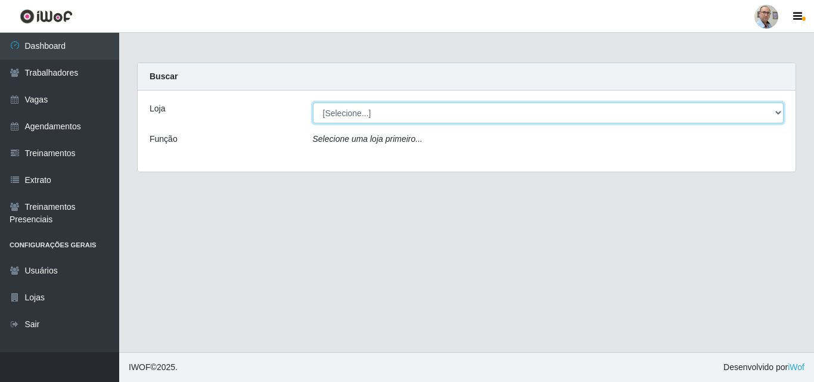
click at [417, 107] on select "[Selecione...] Mar Vermelho - Loja 04" at bounding box center [548, 113] width 471 height 21
select select "251"
click at [313, 103] on select "[Selecione...] Mar Vermelho - Loja 04" at bounding box center [548, 113] width 471 height 21
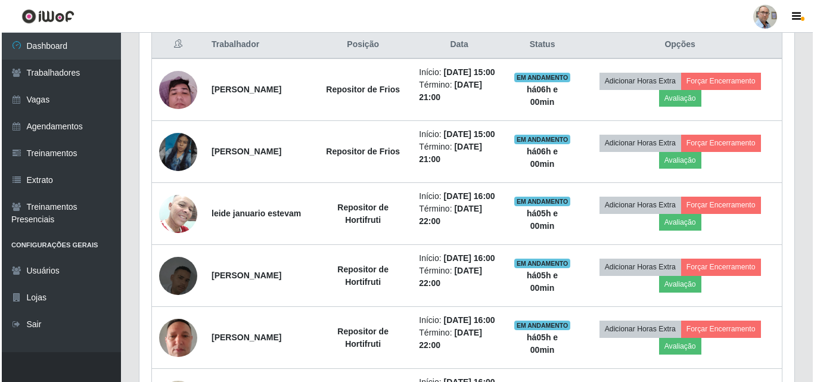
scroll to position [477, 0]
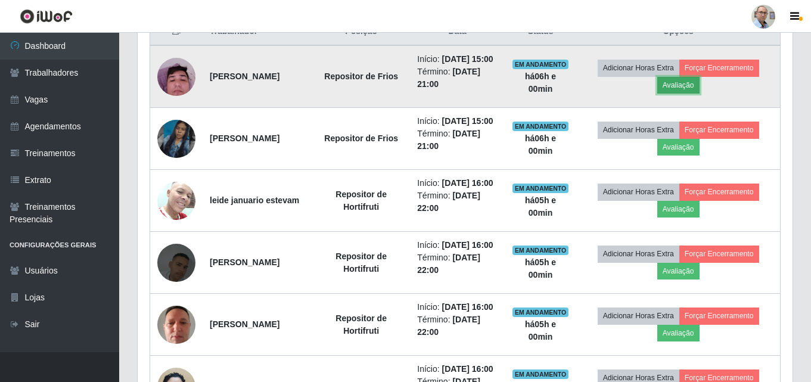
click at [700, 91] on button "Avaliação" at bounding box center [678, 85] width 42 height 17
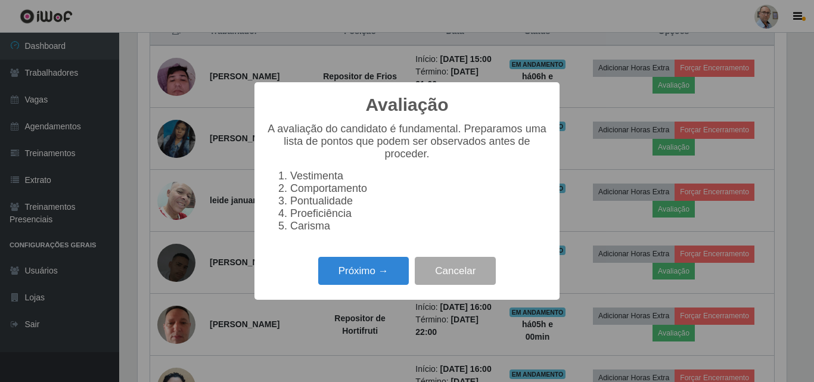
scroll to position [247, 649]
click at [373, 276] on button "Próximo →" at bounding box center [363, 271] width 91 height 28
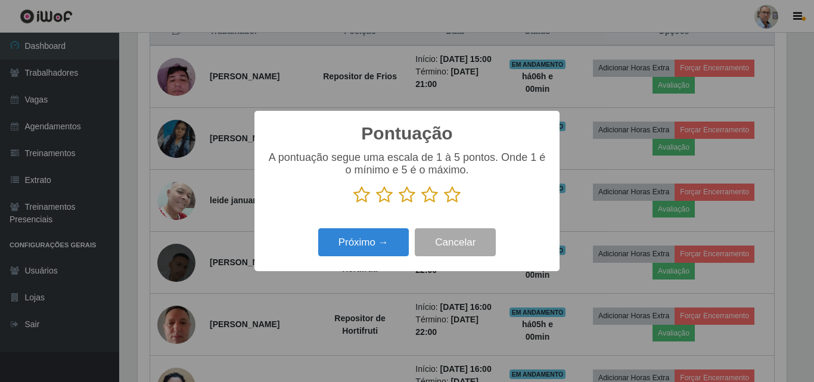
scroll to position [595782, 595381]
click at [452, 195] on icon at bounding box center [452, 195] width 17 height 18
click at [444, 204] on input "radio" at bounding box center [444, 204] width 0 height 0
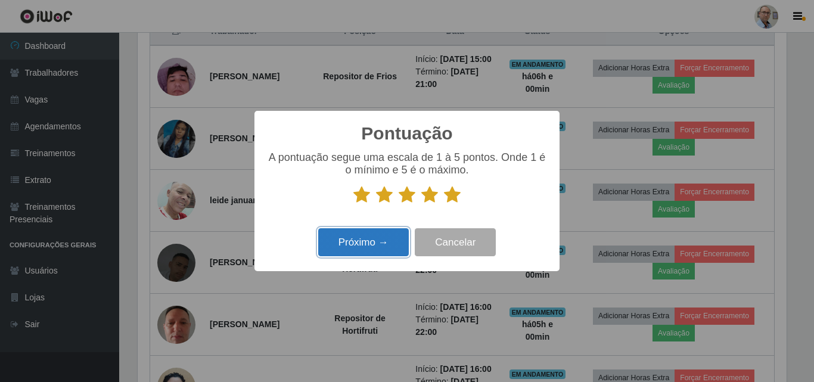
click at [375, 243] on button "Próximo →" at bounding box center [363, 242] width 91 height 28
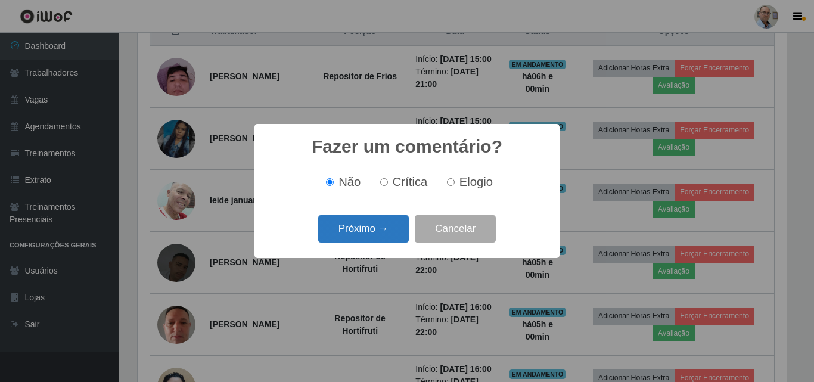
click at [374, 228] on button "Próximo →" at bounding box center [363, 229] width 91 height 28
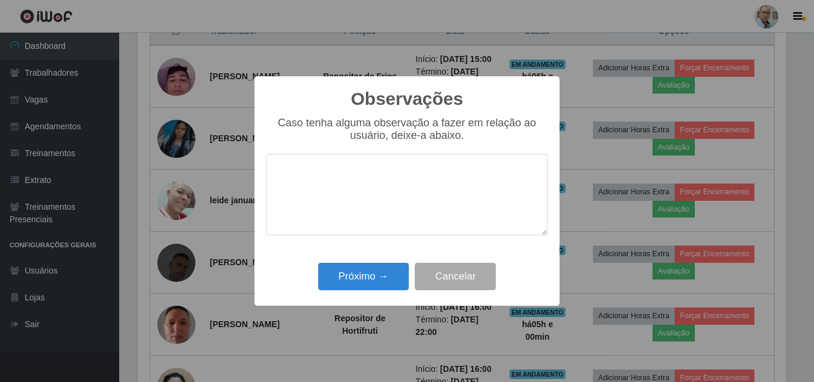
click at [354, 205] on textarea at bounding box center [406, 195] width 281 height 82
type textarea "muito bom"
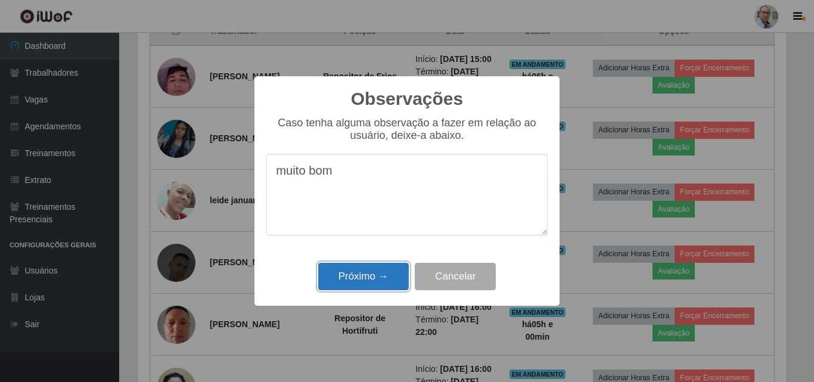
click at [365, 279] on button "Próximo →" at bounding box center [363, 277] width 91 height 28
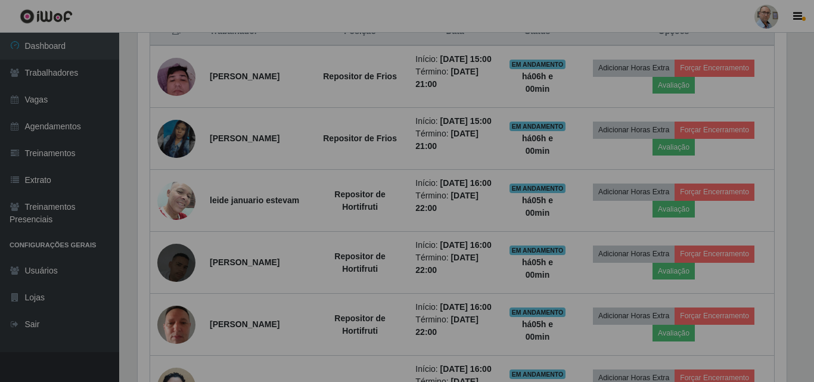
scroll to position [247, 655]
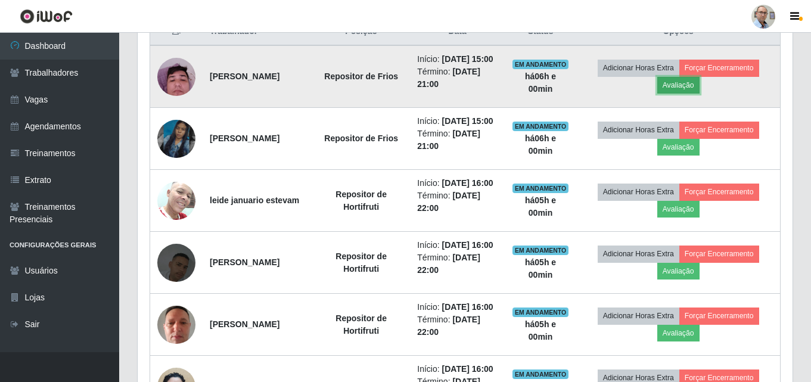
click at [690, 94] on button "Avaliação" at bounding box center [678, 85] width 42 height 17
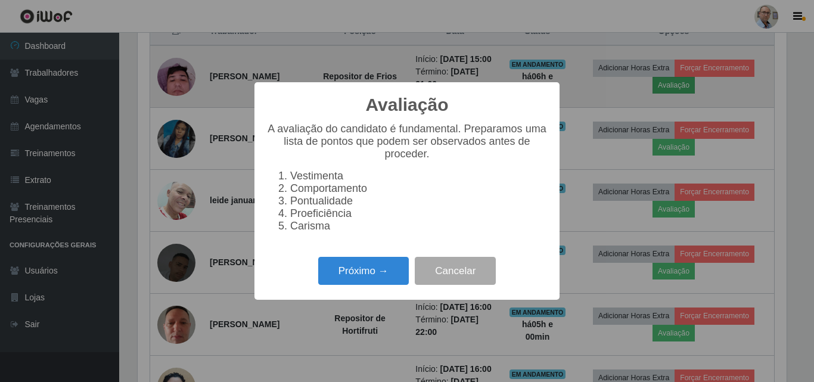
scroll to position [247, 649]
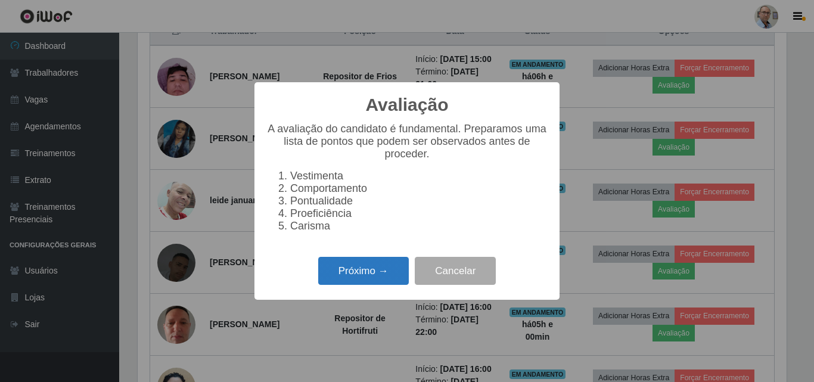
click at [377, 277] on button "Próximo →" at bounding box center [363, 271] width 91 height 28
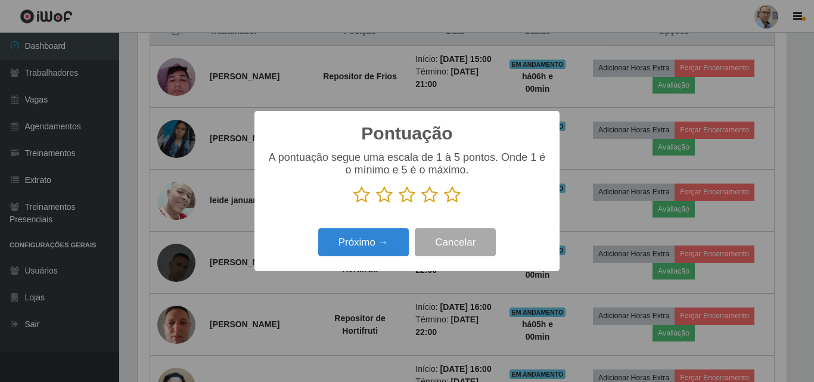
click at [455, 193] on icon at bounding box center [452, 195] width 17 height 18
click at [444, 204] on input "radio" at bounding box center [444, 204] width 0 height 0
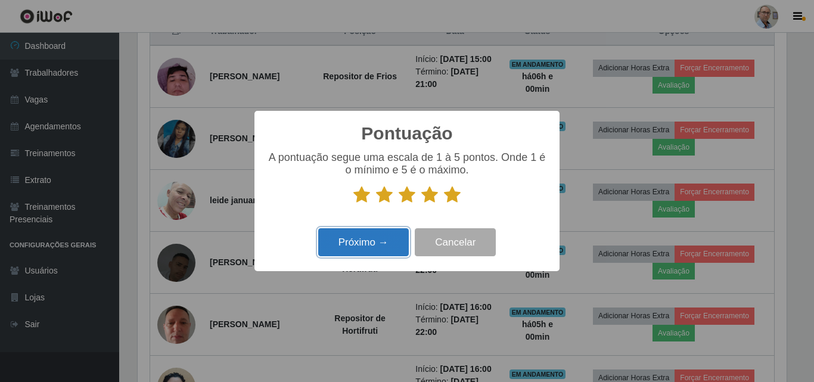
click at [367, 251] on button "Próximo →" at bounding box center [363, 242] width 91 height 28
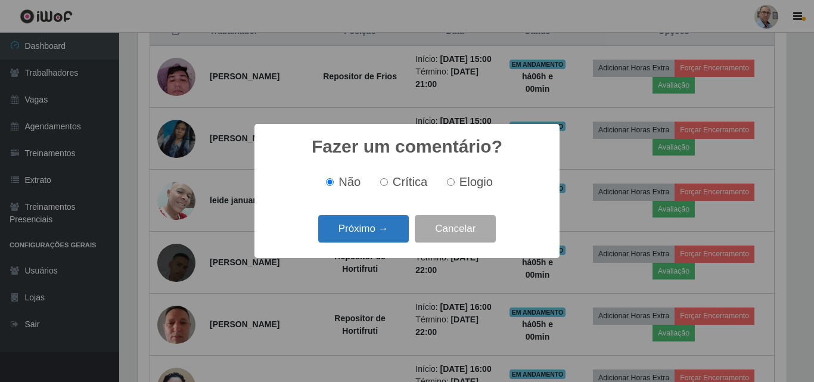
click at [383, 225] on button "Próximo →" at bounding box center [363, 229] width 91 height 28
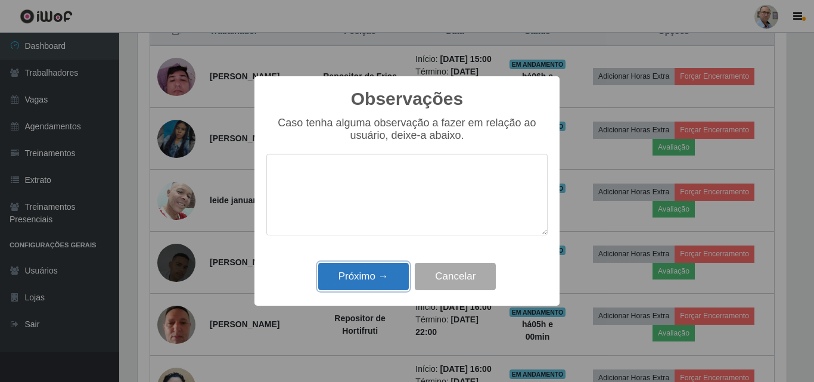
click at [367, 281] on button "Próximo →" at bounding box center [363, 277] width 91 height 28
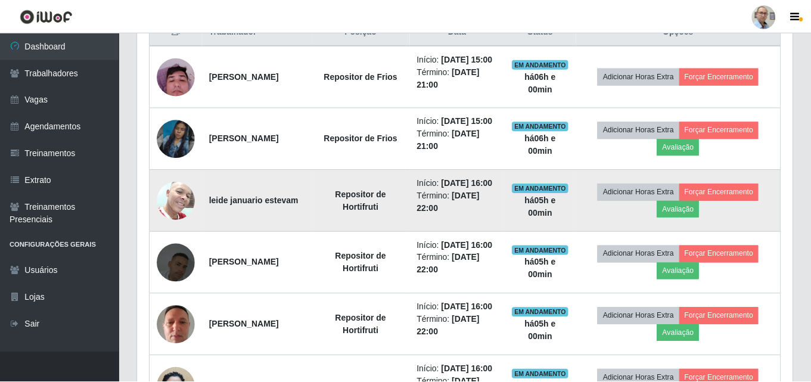
scroll to position [247, 655]
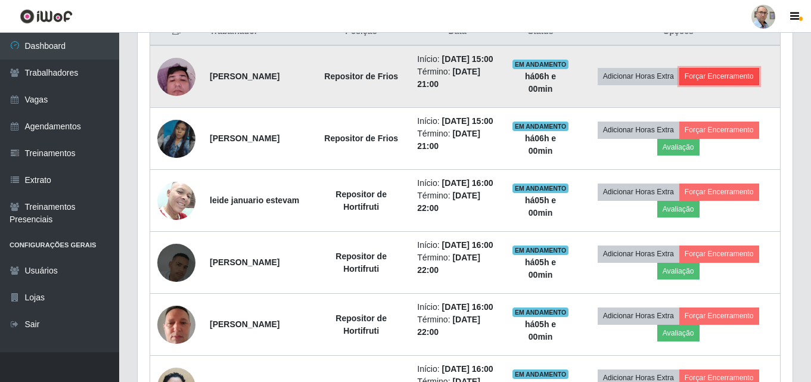
click at [722, 85] on button "Forçar Encerramento" at bounding box center [719, 76] width 80 height 17
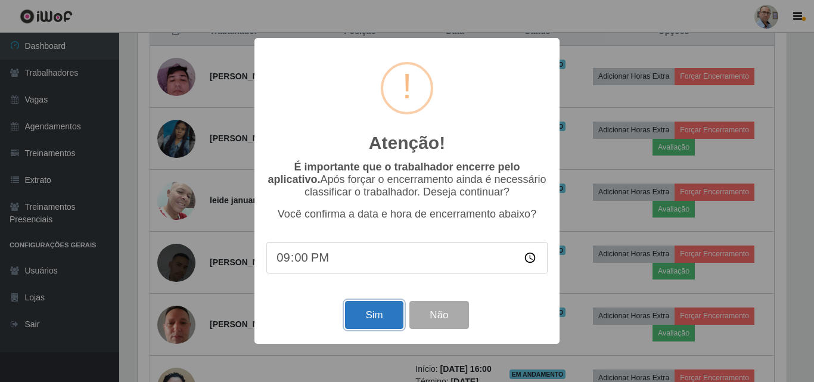
click at [357, 316] on button "Sim" at bounding box center [374, 315] width 58 height 28
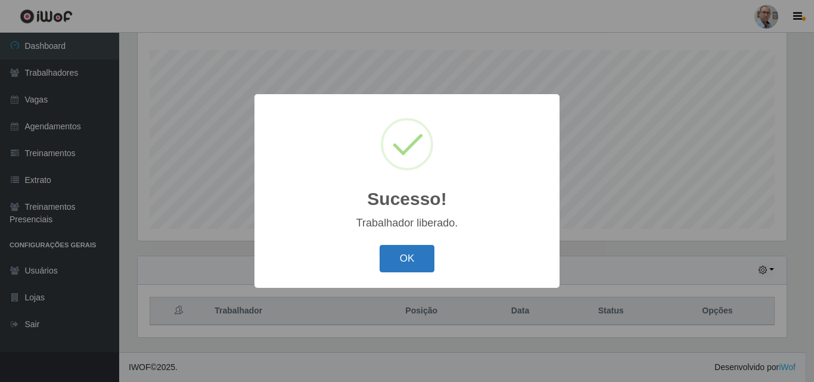
click at [423, 257] on button "OK" at bounding box center [407, 259] width 55 height 28
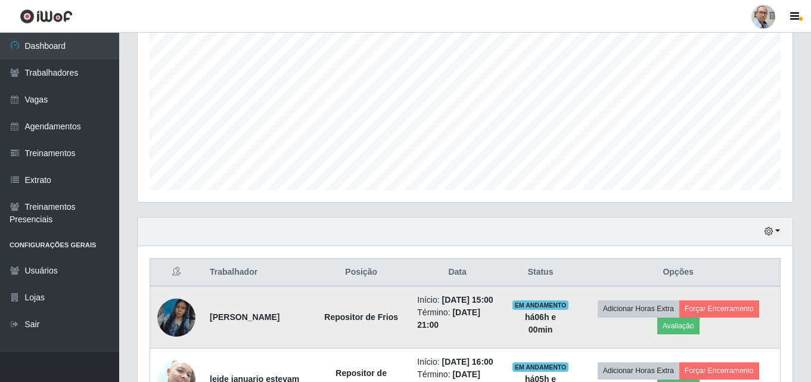
scroll to position [257, 0]
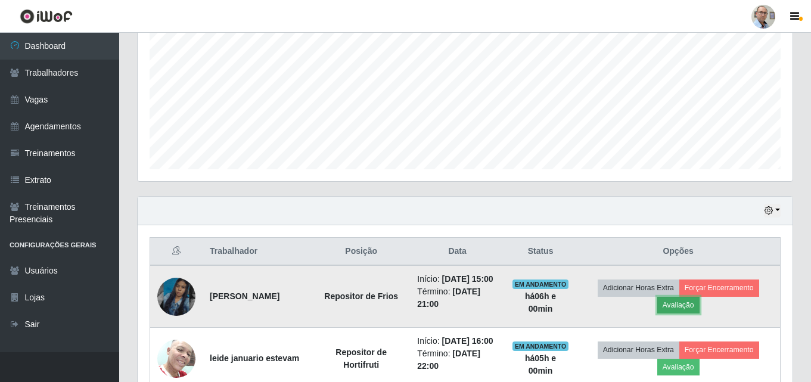
click at [699, 314] on button "Avaliação" at bounding box center [678, 305] width 42 height 17
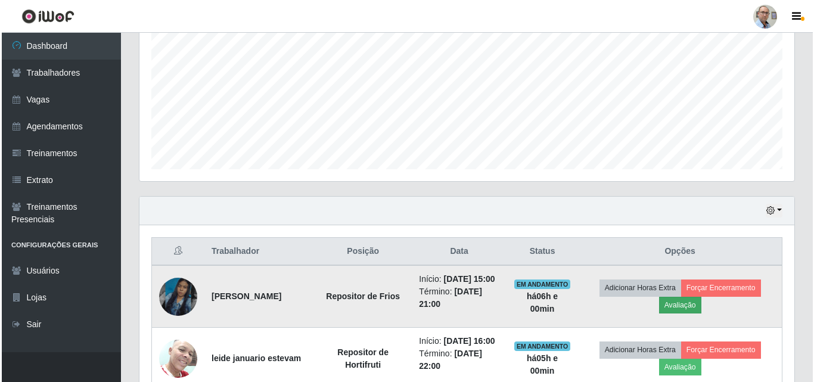
scroll to position [247, 649]
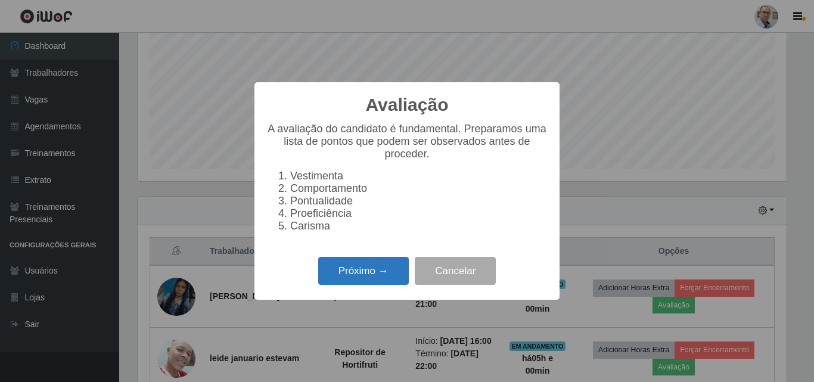
click at [393, 284] on button "Próximo →" at bounding box center [363, 271] width 91 height 28
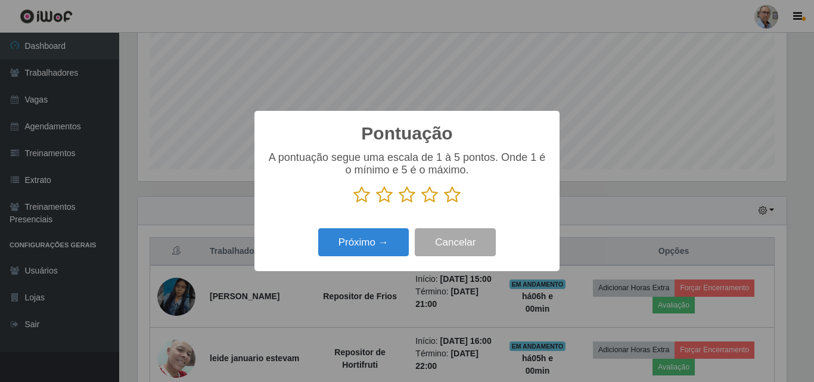
scroll to position [595782, 595381]
click at [452, 193] on icon at bounding box center [452, 195] width 17 height 18
click at [444, 204] on input "radio" at bounding box center [444, 204] width 0 height 0
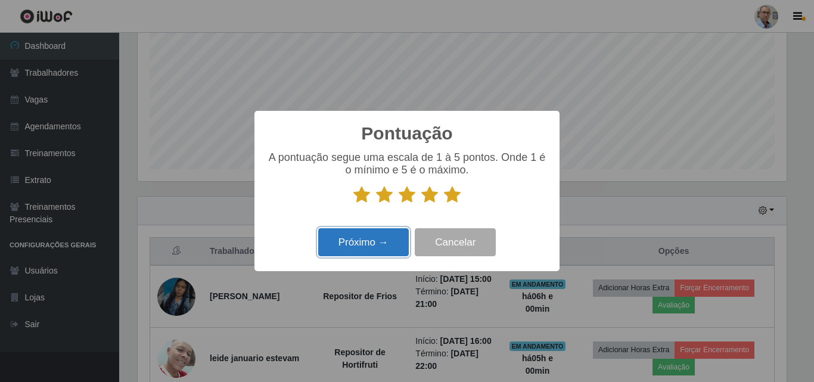
click at [385, 237] on button "Próximo →" at bounding box center [363, 242] width 91 height 28
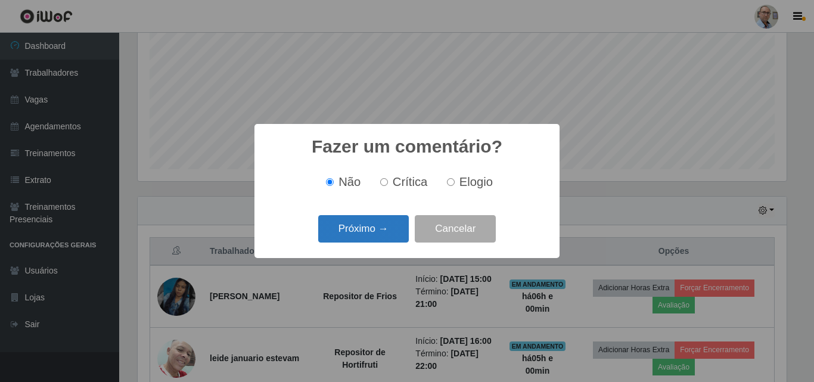
click at [382, 232] on button "Próximo →" at bounding box center [363, 229] width 91 height 28
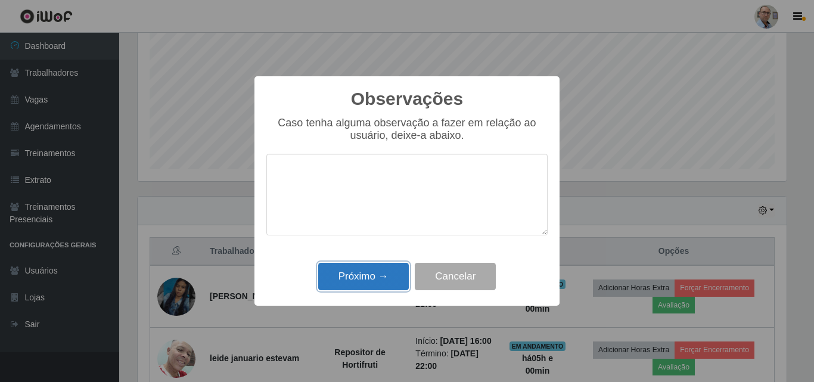
click at [351, 275] on button "Próximo →" at bounding box center [363, 277] width 91 height 28
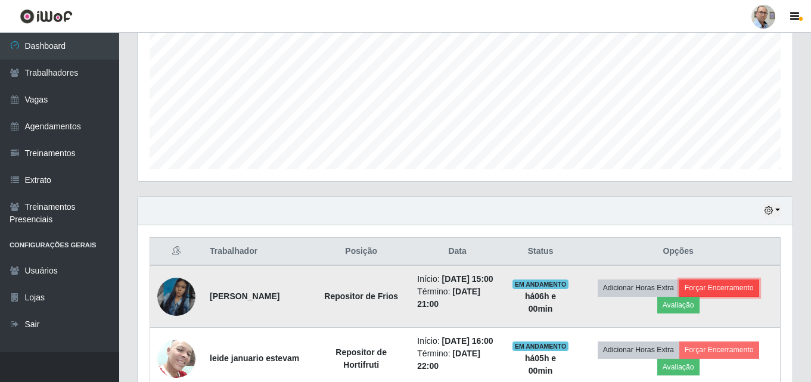
click at [724, 290] on button "Forçar Encerramento" at bounding box center [719, 288] width 80 height 17
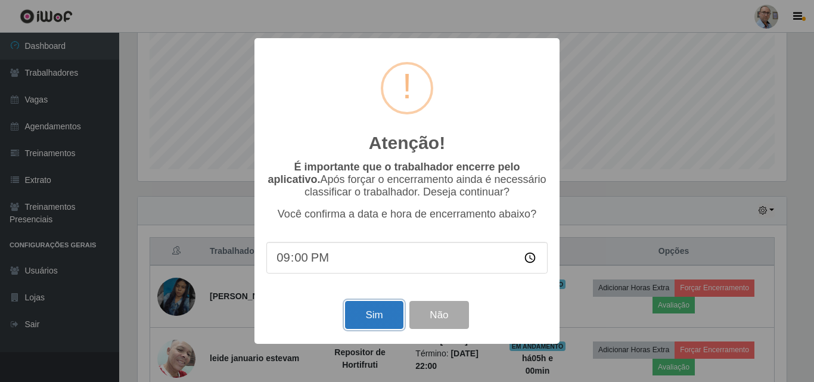
click at [383, 313] on button "Sim" at bounding box center [374, 315] width 58 height 28
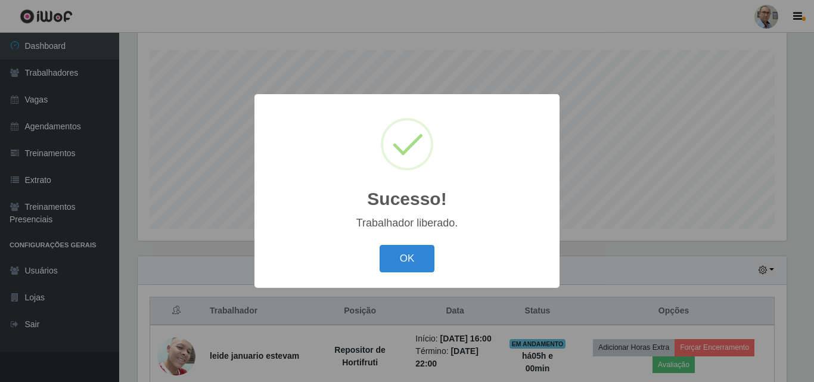
click at [380, 245] on button "OK" at bounding box center [407, 259] width 55 height 28
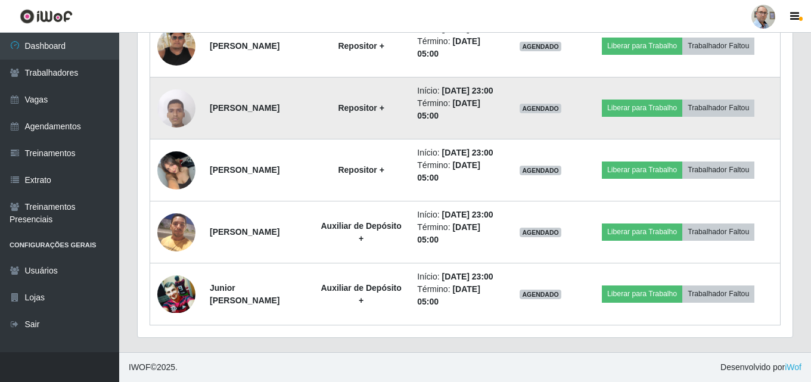
scroll to position [1941, 0]
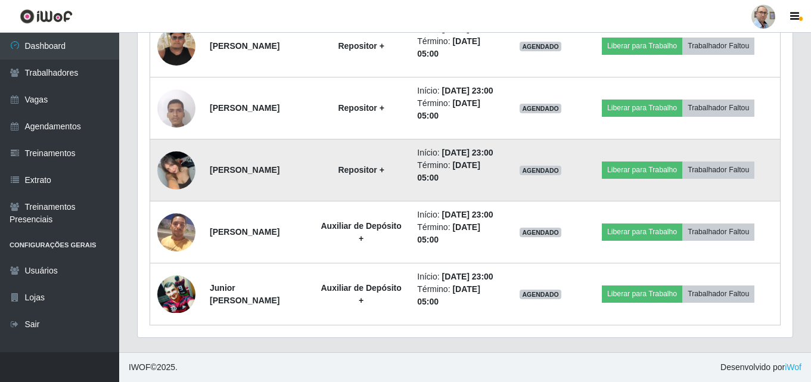
click at [173, 195] on img at bounding box center [176, 170] width 38 height 51
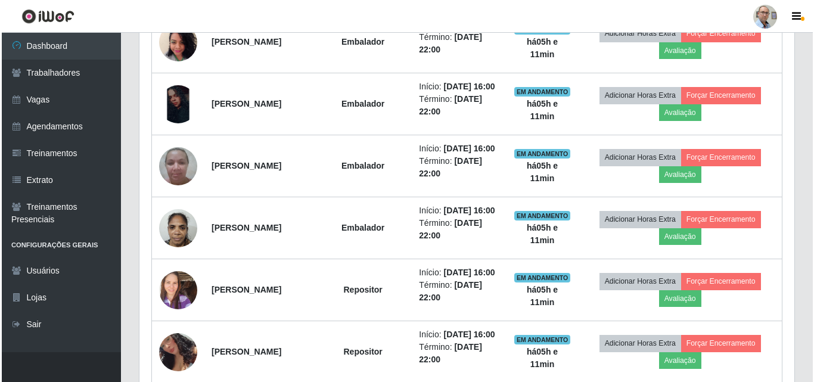
scroll to position [1013, 0]
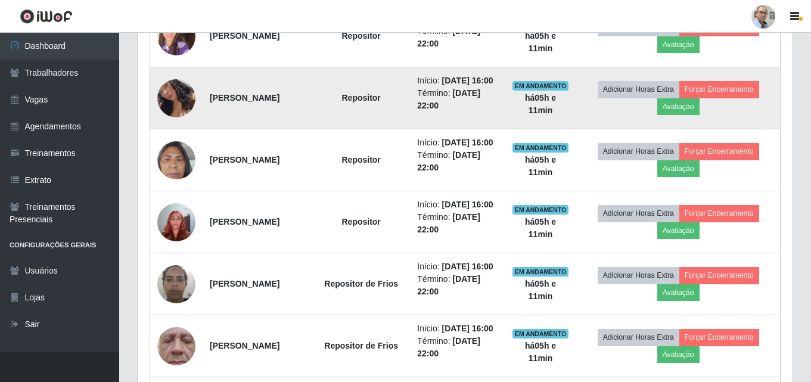
click at [175, 135] on img at bounding box center [176, 98] width 38 height 75
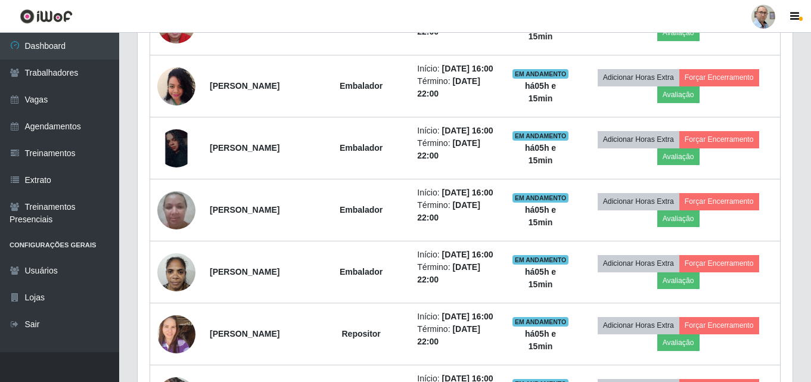
scroll to position [417, 0]
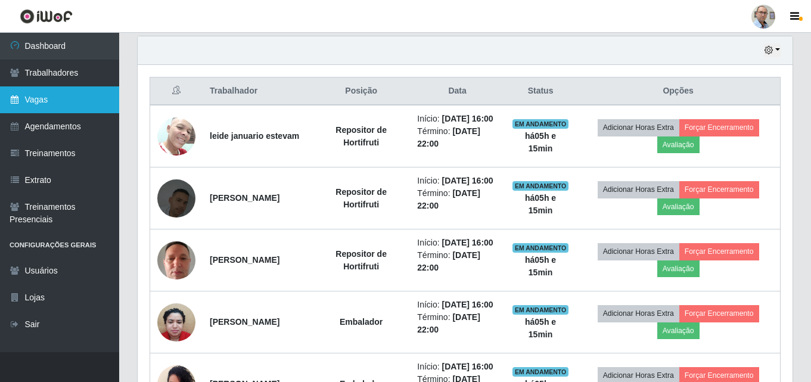
click at [29, 98] on link "Vagas" at bounding box center [59, 99] width 119 height 27
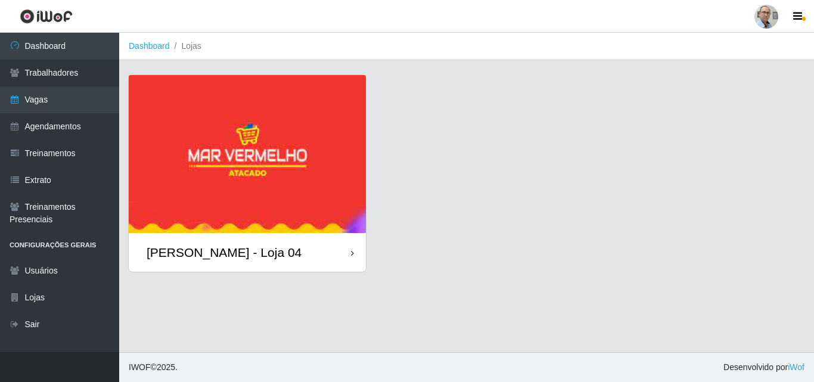
click at [231, 253] on div "[PERSON_NAME] - Loja 04" at bounding box center [224, 252] width 155 height 15
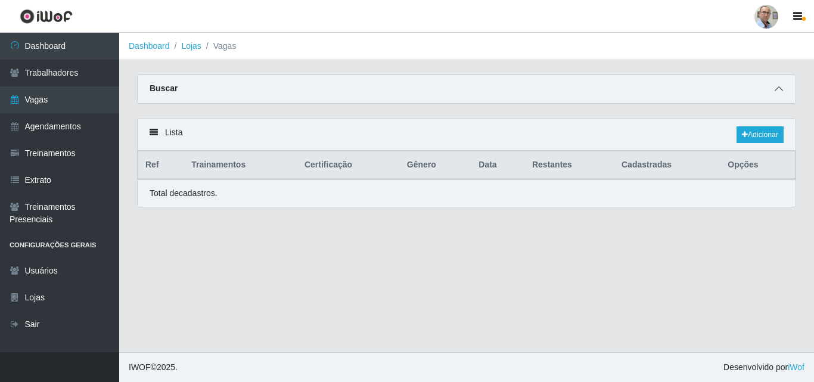
click at [778, 92] on icon at bounding box center [779, 89] width 8 height 8
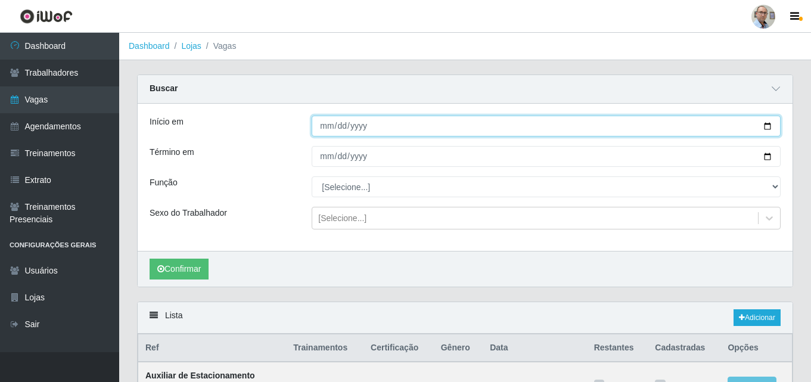
click at [765, 130] on input "Início em" at bounding box center [546, 126] width 469 height 21
type input "[DATE]"
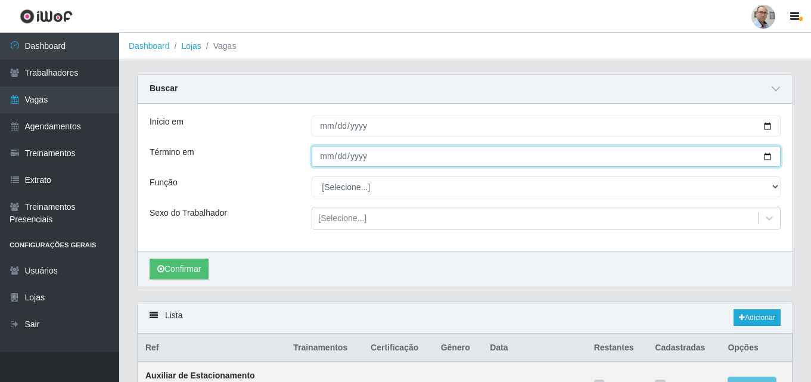
click at [763, 156] on input "Término em" at bounding box center [546, 156] width 469 height 21
type input "[DATE]"
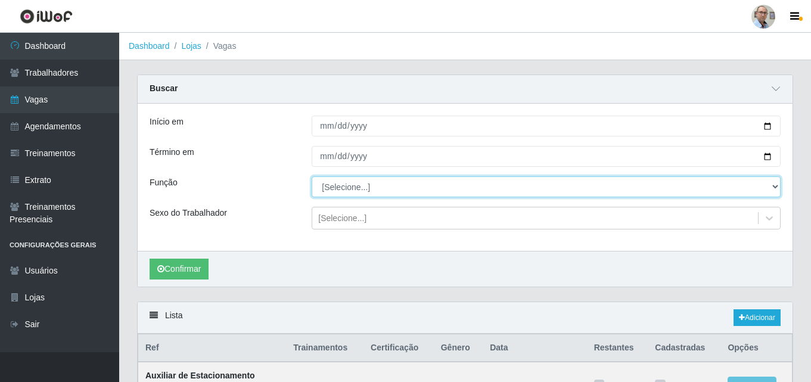
click at [361, 197] on select "[Selecione...] ASG ASG + ASG ++ Auxiliar de Depósito Auxiliar de Depósito + Aux…" at bounding box center [546, 186] width 469 height 21
select select "112"
click at [312, 177] on select "[Selecione...] ASG ASG + ASG ++ Auxiliar de Depósito Auxiliar de Depósito + Aux…" at bounding box center [546, 186] width 469 height 21
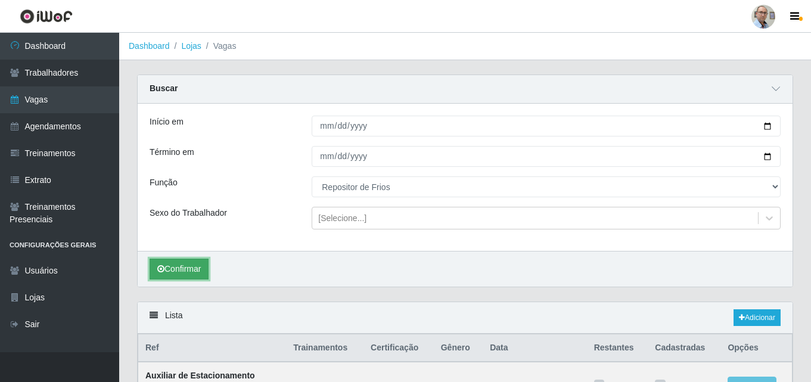
click at [185, 265] on button "Confirmar" at bounding box center [179, 269] width 59 height 21
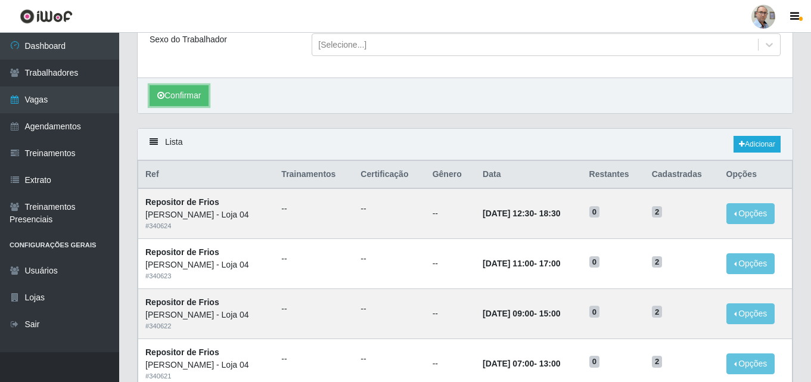
scroll to position [262, 0]
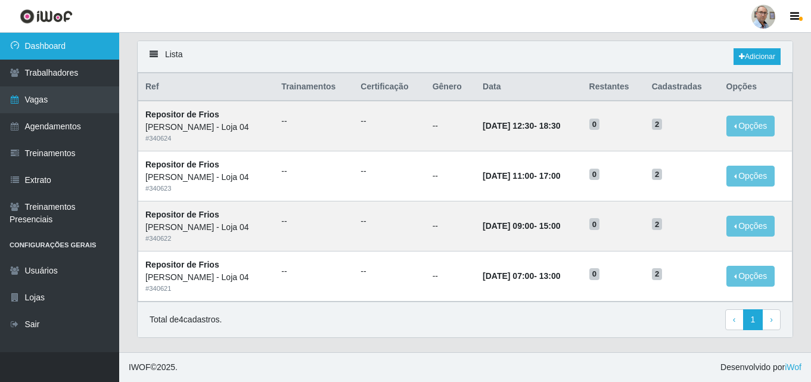
click at [37, 50] on link "Dashboard" at bounding box center [59, 46] width 119 height 27
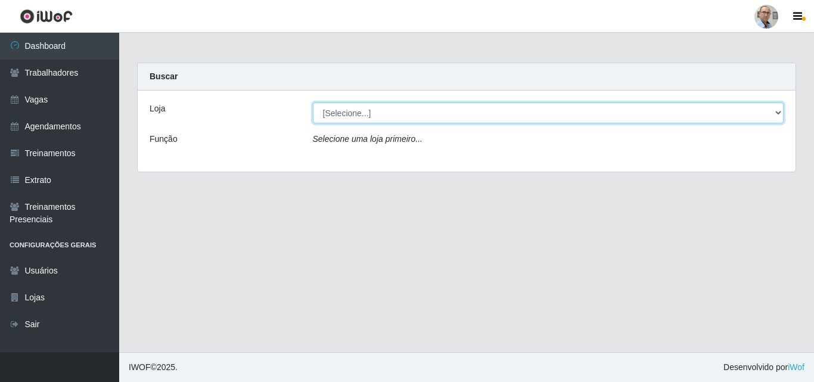
click at [370, 107] on select "[Selecione...] Mar Vermelho - Loja 04" at bounding box center [548, 113] width 471 height 21
select select "251"
click at [313, 103] on select "[Selecione...] Mar Vermelho - Loja 04" at bounding box center [548, 113] width 471 height 21
